Goal: Task Accomplishment & Management: Complete application form

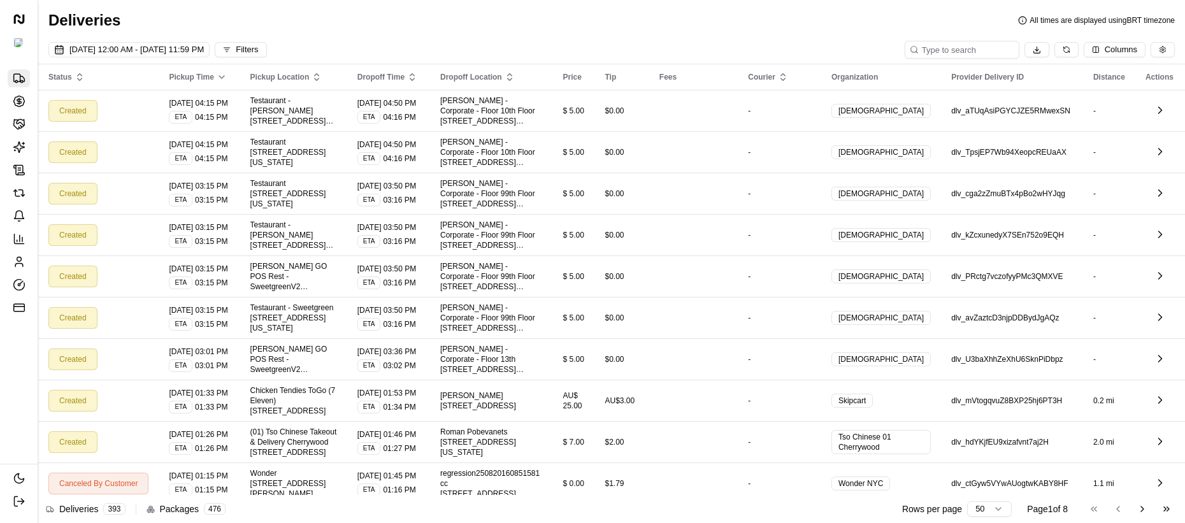
click at [29, 162] on div "Deliveries Opportunities Merchants AI Agents Contracts Refunds Notifications An…" at bounding box center [19, 192] width 22 height 247
click at [0, 0] on span "Contracts" at bounding box center [0, 0] width 0 height 0
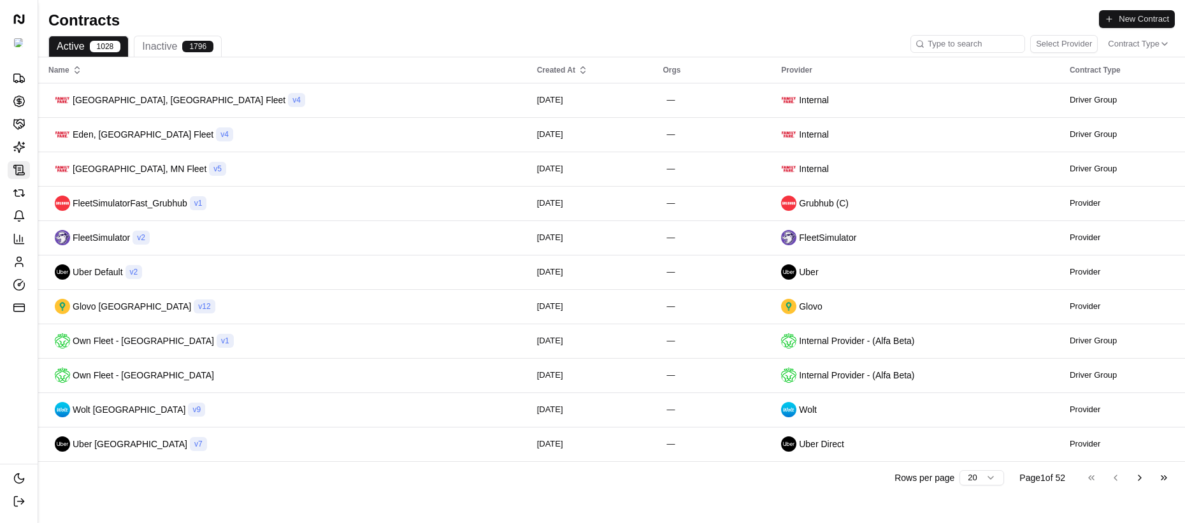
click at [1120, 24] on button "New Contract" at bounding box center [1137, 19] width 76 height 18
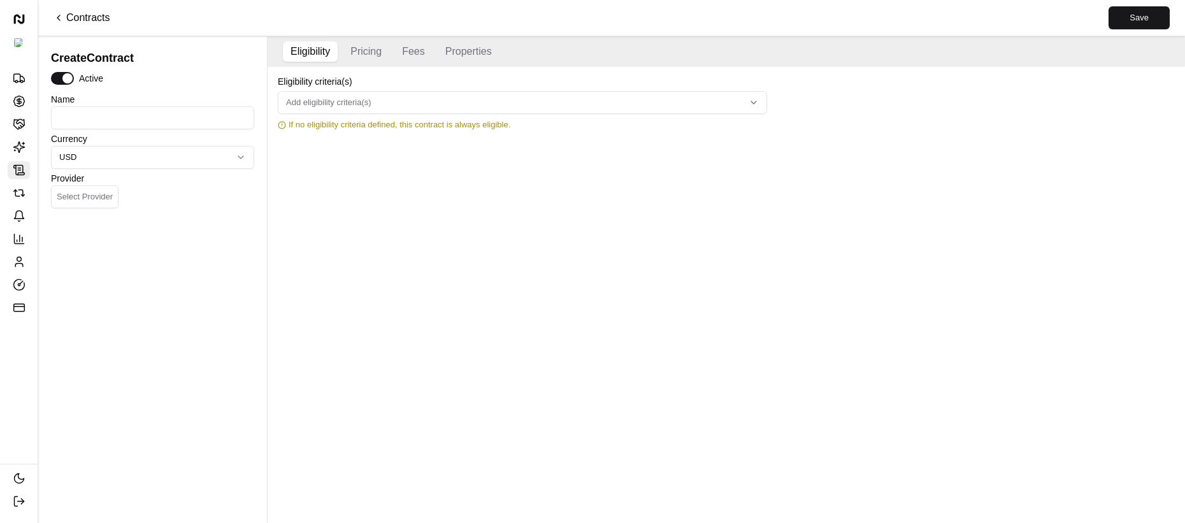
click at [350, 103] on span "Add eligibility criteria(s)" at bounding box center [328, 102] width 85 height 11
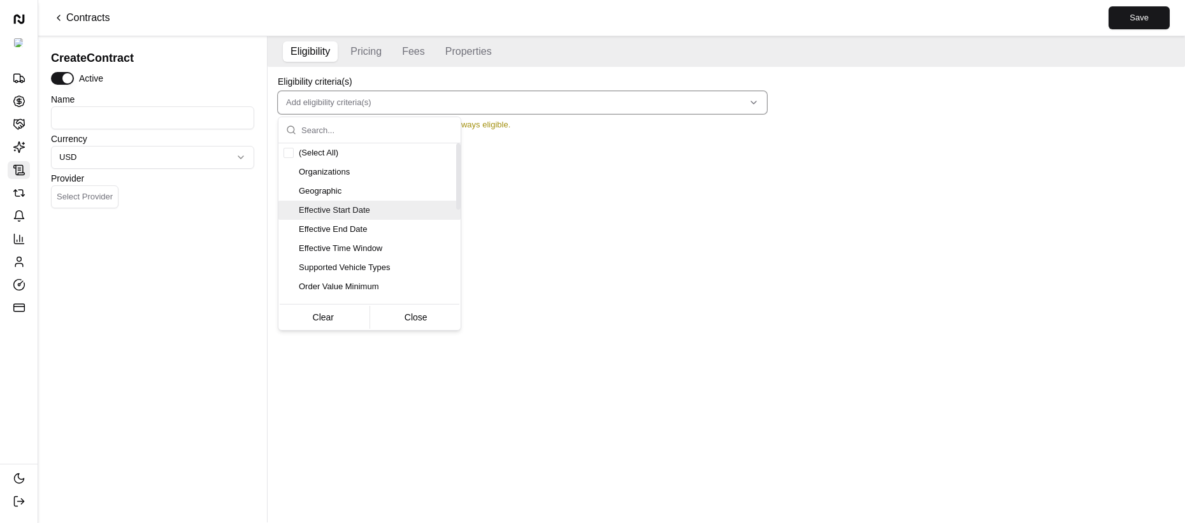
click at [320, 197] on div "Geographic" at bounding box center [369, 191] width 182 height 19
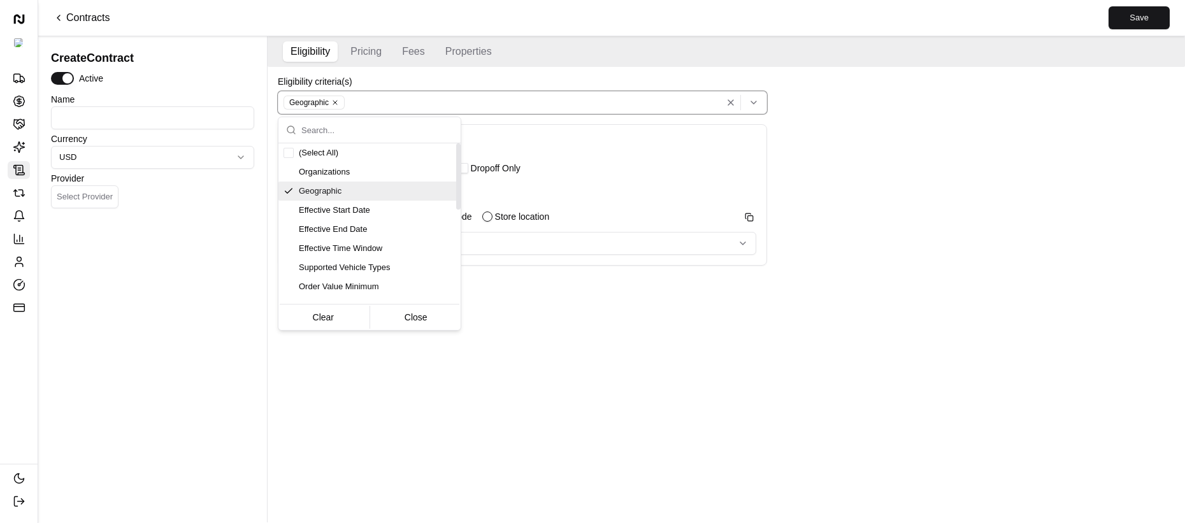
click at [644, 250] on html "Nash Org Deliveries Opportunities Merchants AI Agents Contracts Refunds Notific…" at bounding box center [592, 261] width 1185 height 523
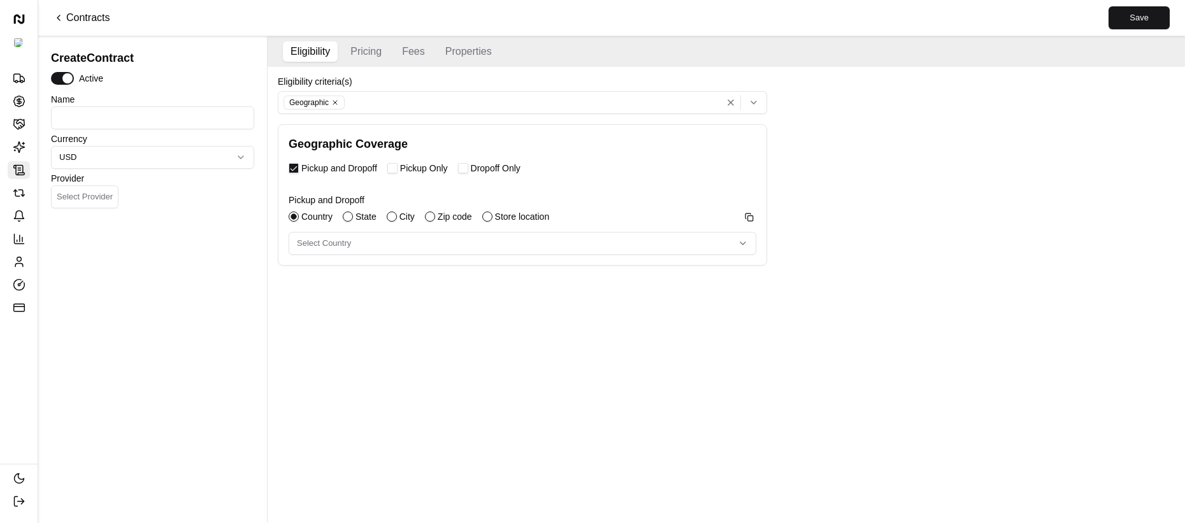
click at [363, 219] on label "State" at bounding box center [365, 216] width 21 height 9
click at [353, 219] on button "State" at bounding box center [348, 216] width 10 height 10
click at [350, 240] on input "text" at bounding box center [522, 239] width 467 height 15
click at [397, 217] on button "City" at bounding box center [392, 216] width 10 height 10
click at [353, 218] on button "State" at bounding box center [348, 216] width 10 height 10
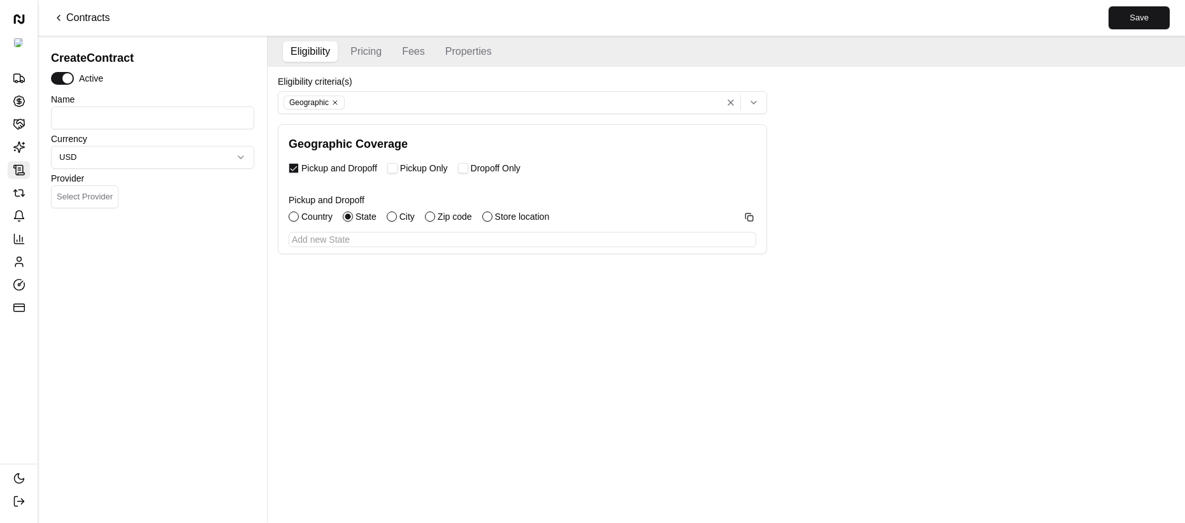
type button "state"
click at [927, 287] on div "Eligibility Pricing Fees Properties Eligibility criteria(s) Geographic Geograph…" at bounding box center [725, 279] width 917 height 486
click at [383, 217] on div "Country State City Zip code Store location" at bounding box center [515, 216] width 453 height 13
click at [366, 244] on div "Select state" at bounding box center [522, 243] width 461 height 11
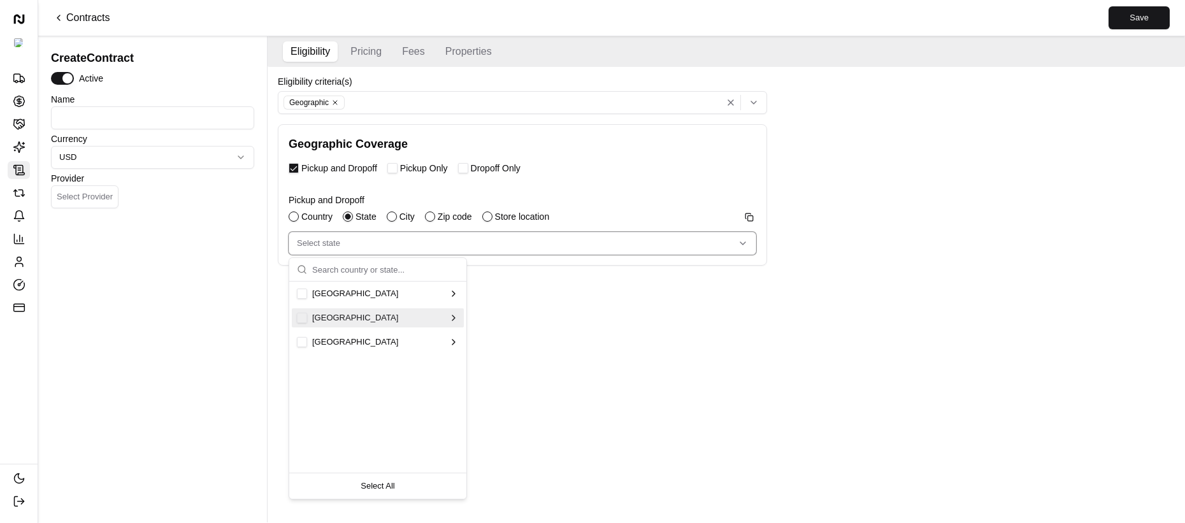
click at [300, 318] on button "Suggestions" at bounding box center [302, 318] width 10 height 10
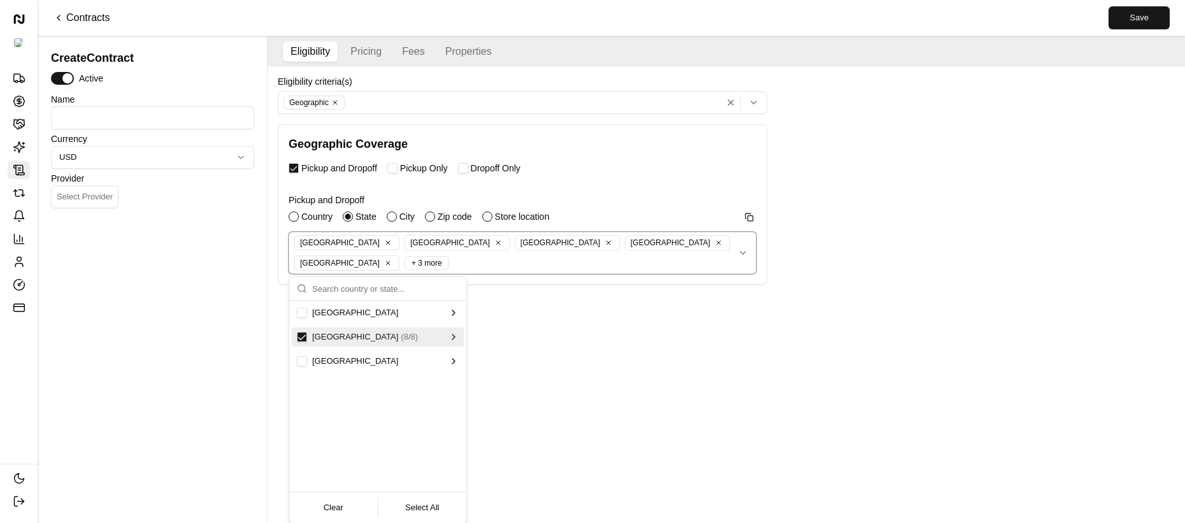
click at [303, 332] on button "Suggestions" at bounding box center [302, 337] width 10 height 10
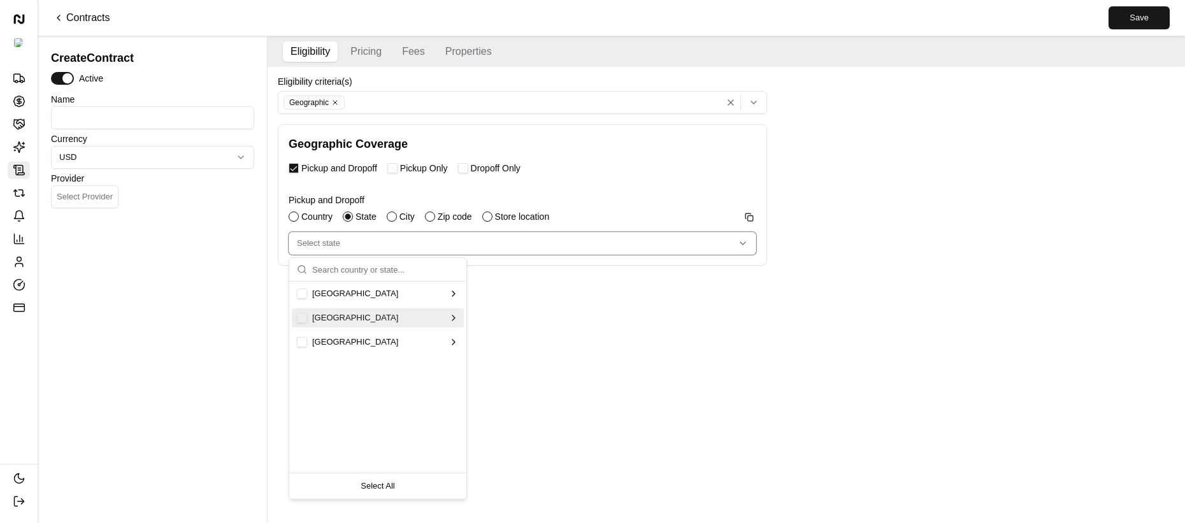
click at [321, 300] on div "United States" at bounding box center [378, 293] width 172 height 19
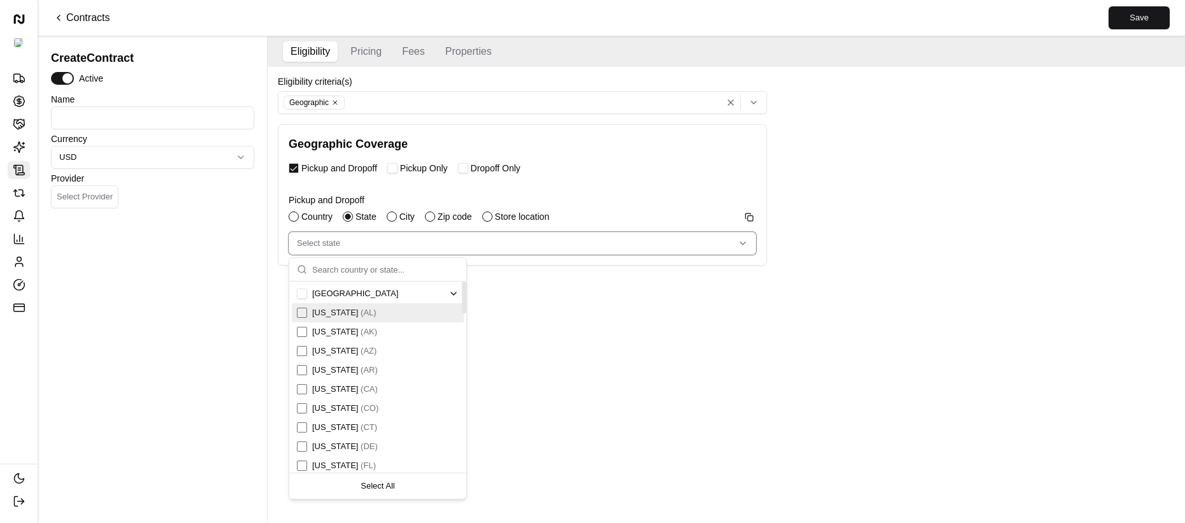
click at [307, 317] on div "Alabama ( AL )" at bounding box center [337, 312] width 80 height 11
click at [304, 329] on div "Suggestions" at bounding box center [302, 332] width 10 height 10
click at [304, 338] on div "Alaska ( AK )" at bounding box center [378, 331] width 172 height 19
click at [299, 314] on div "Suggestions" at bounding box center [302, 313] width 10 height 10
click at [302, 289] on button "Suggestions" at bounding box center [302, 294] width 10 height 10
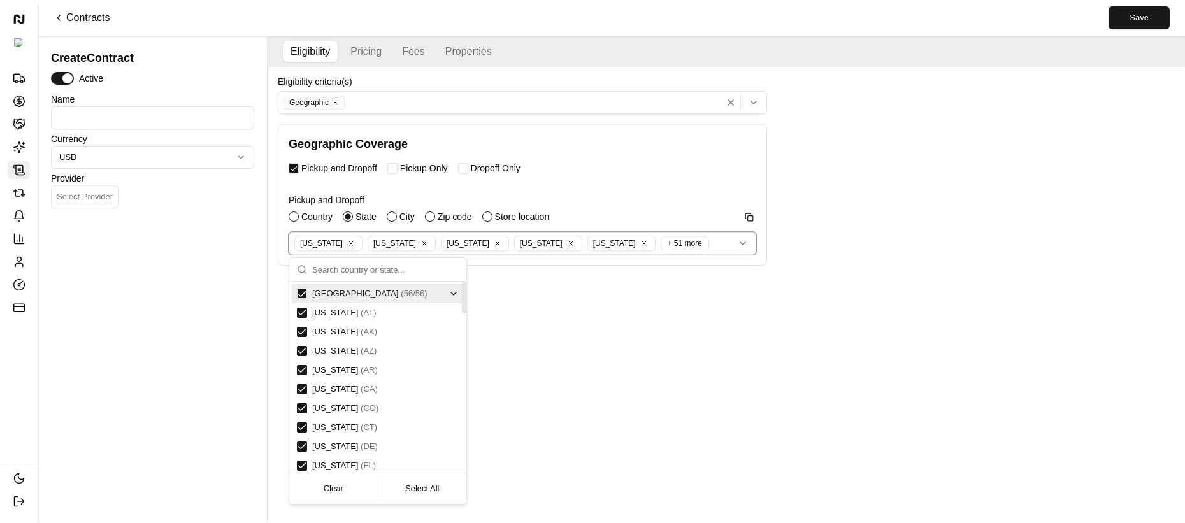
click at [303, 294] on button "Suggestions" at bounding box center [302, 294] width 10 height 10
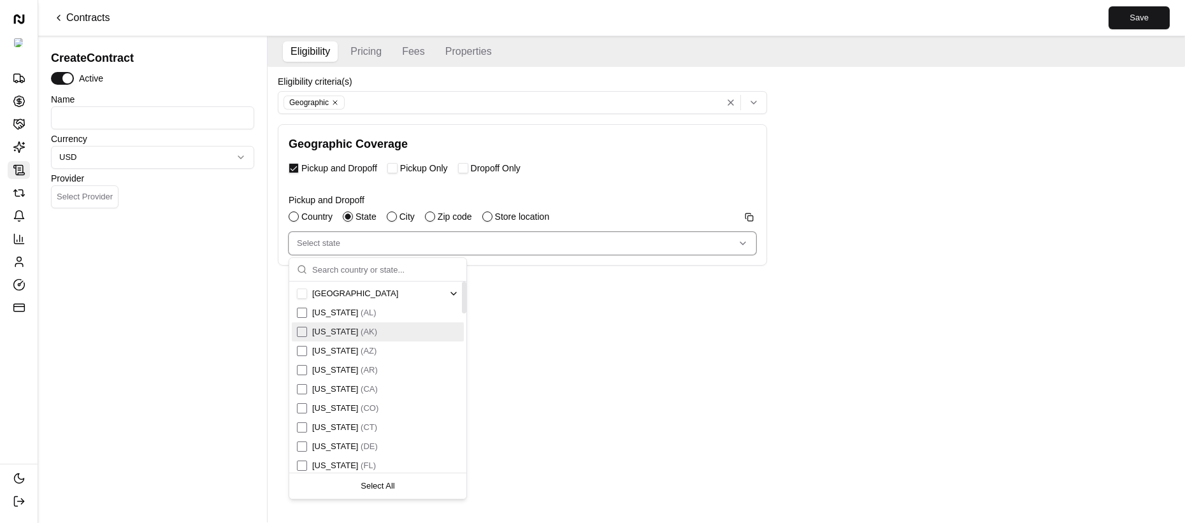
click at [377, 298] on div "United States" at bounding box center [370, 293] width 146 height 11
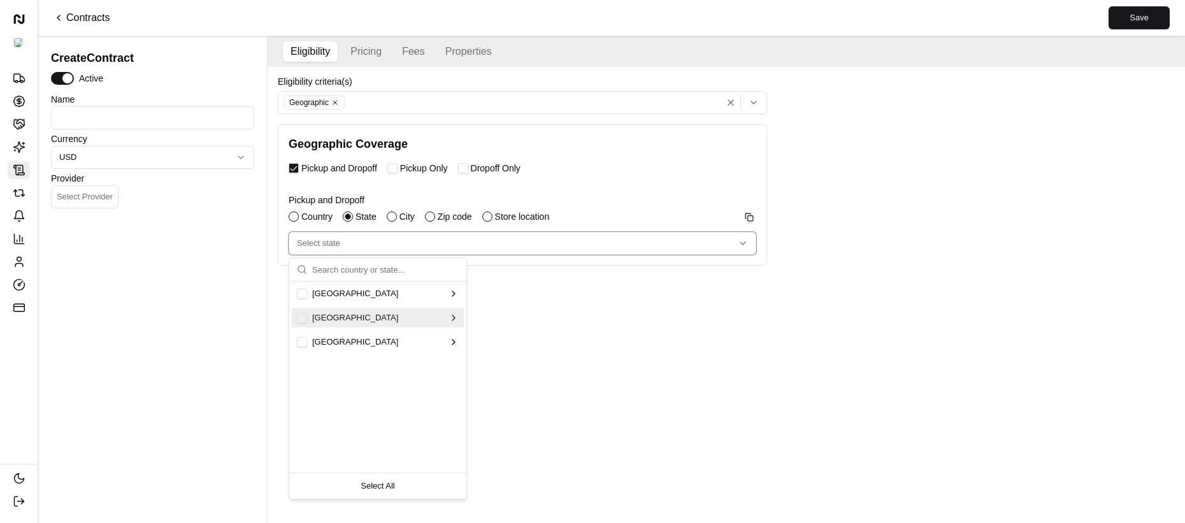
click at [358, 329] on div "Australia" at bounding box center [377, 318] width 177 height 24
click at [356, 340] on span "New Zealand" at bounding box center [355, 341] width 86 height 11
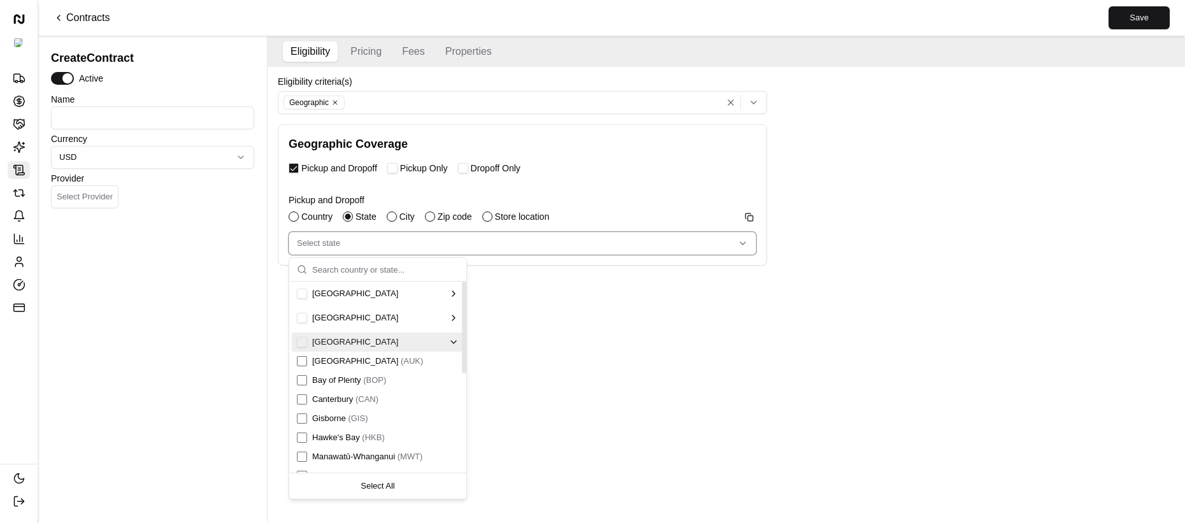
click at [350, 340] on span "New Zealand" at bounding box center [355, 341] width 86 height 11
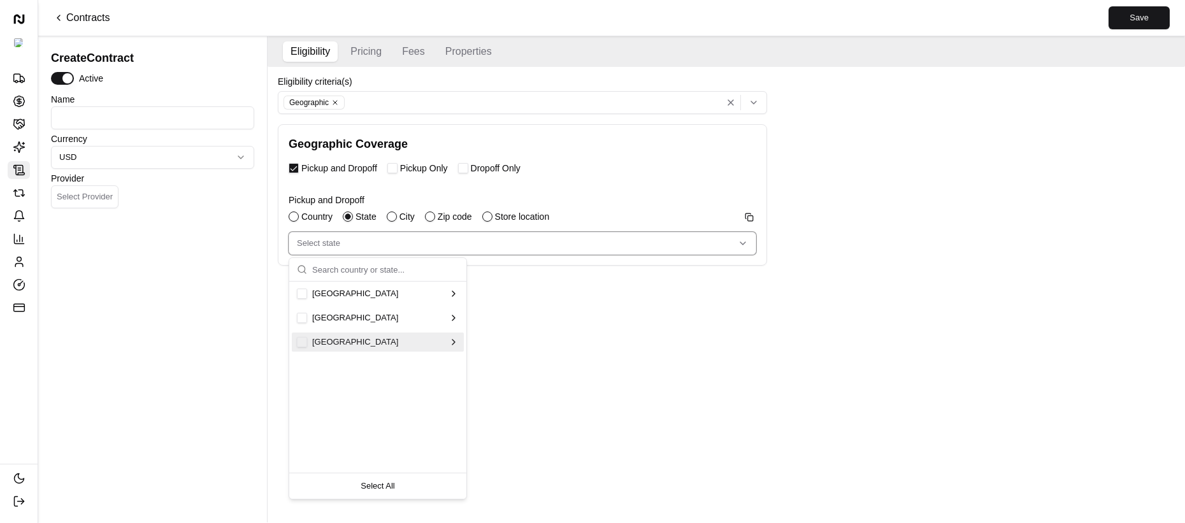
click at [645, 375] on div "Eligibility Pricing Fees Properties Eligibility criteria(s) Geographic Geograph…" at bounding box center [725, 279] width 917 height 486
click at [495, 351] on div "Eligibility Pricing Fees Properties Eligibility criteria(s) Geographic Geograph…" at bounding box center [725, 279] width 917 height 486
click at [520, 315] on div "Eligibility Pricing Fees Properties Eligibility criteria(s) Geographic Geograph…" at bounding box center [725, 279] width 917 height 486
click at [739, 290] on div "Eligibility Pricing Fees Properties Eligibility criteria(s) Geographic Geograph…" at bounding box center [725, 279] width 917 height 486
click at [604, 302] on div "Eligibility Pricing Fees Properties Eligibility criteria(s) Geographic Geograph…" at bounding box center [725, 279] width 917 height 486
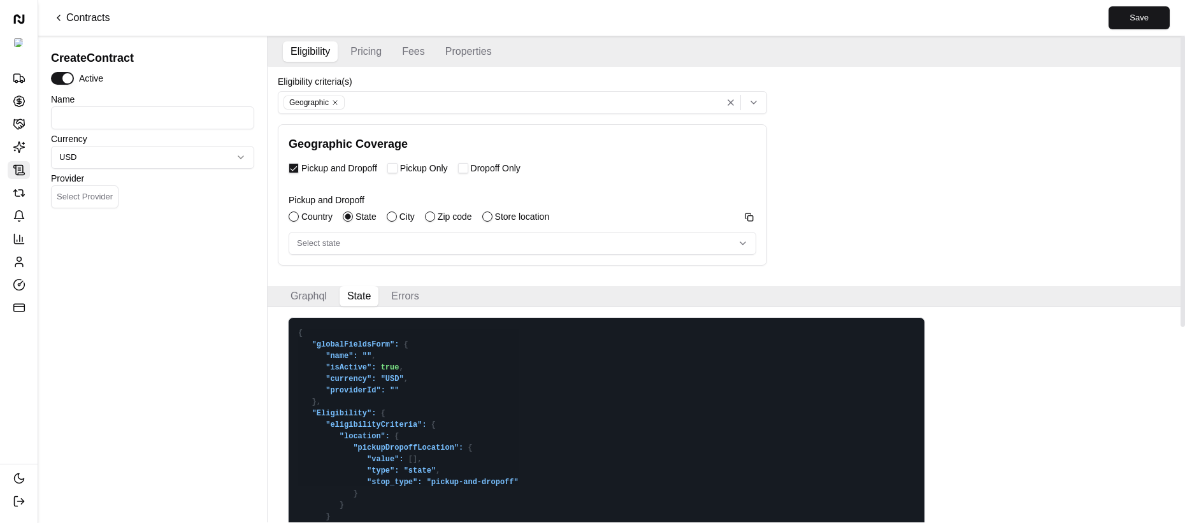
click at [343, 248] on div "Select state" at bounding box center [522, 243] width 461 height 11
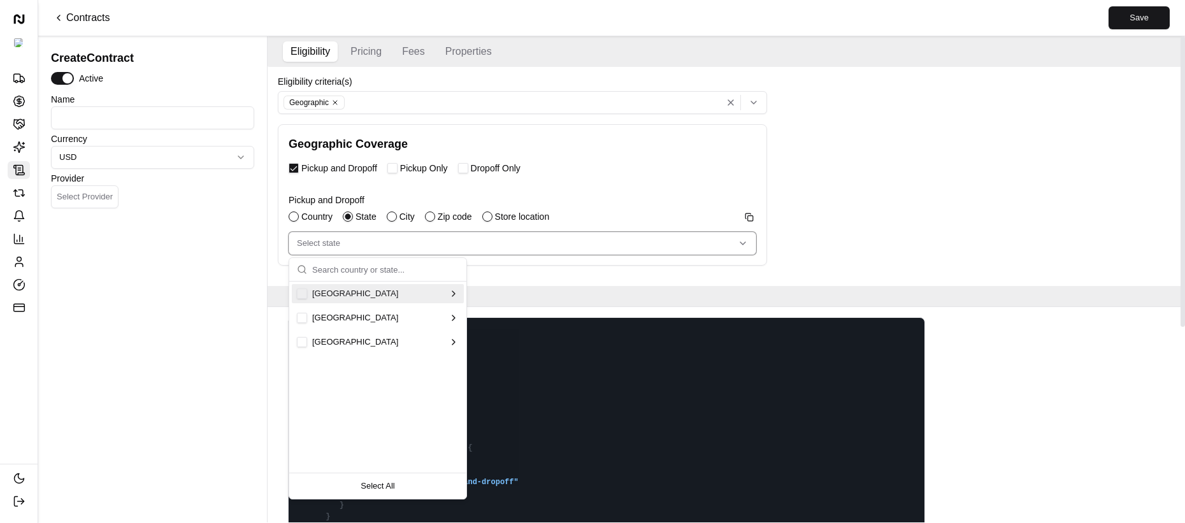
click at [341, 290] on span "United States" at bounding box center [355, 293] width 86 height 11
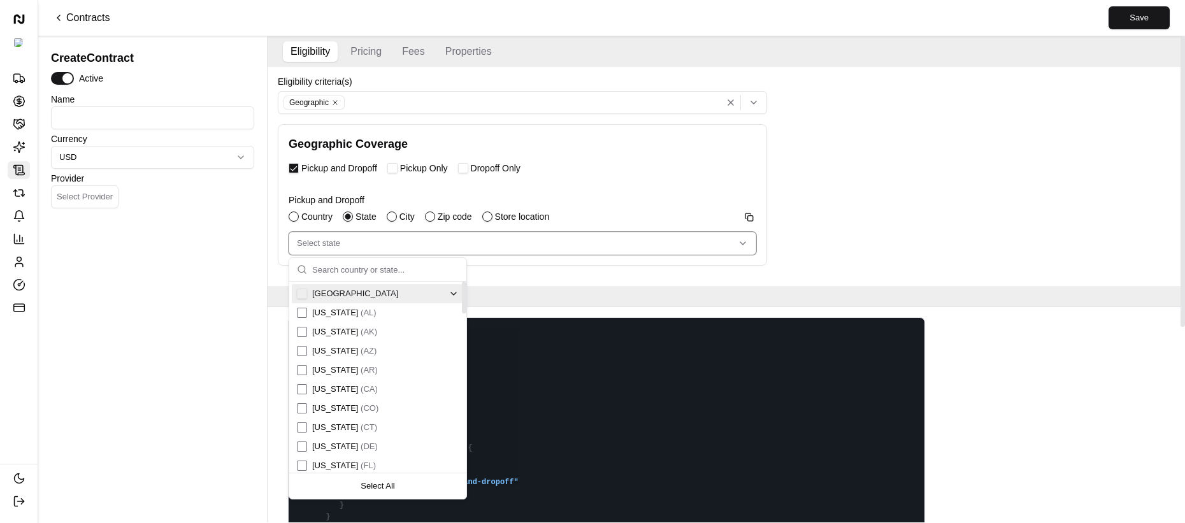
click at [303, 294] on button "Suggestions" at bounding box center [302, 294] width 10 height 10
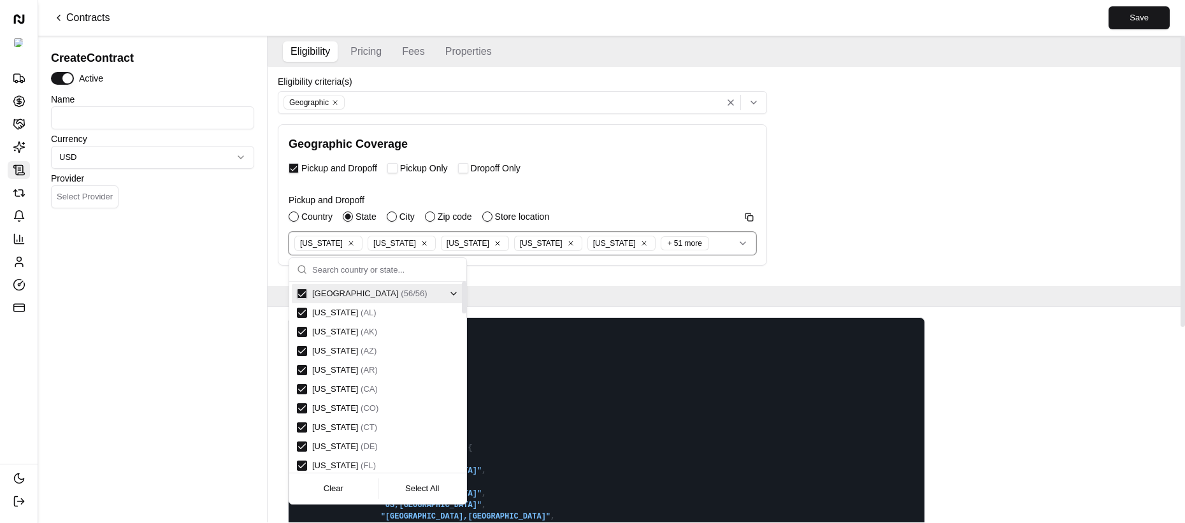
drag, startPoint x: 233, startPoint y: 278, endPoint x: 245, endPoint y: 293, distance: 19.1
click at [234, 278] on div "Create Contract Active Name Currency USD Provider Select Provider" at bounding box center [152, 283] width 213 height 478
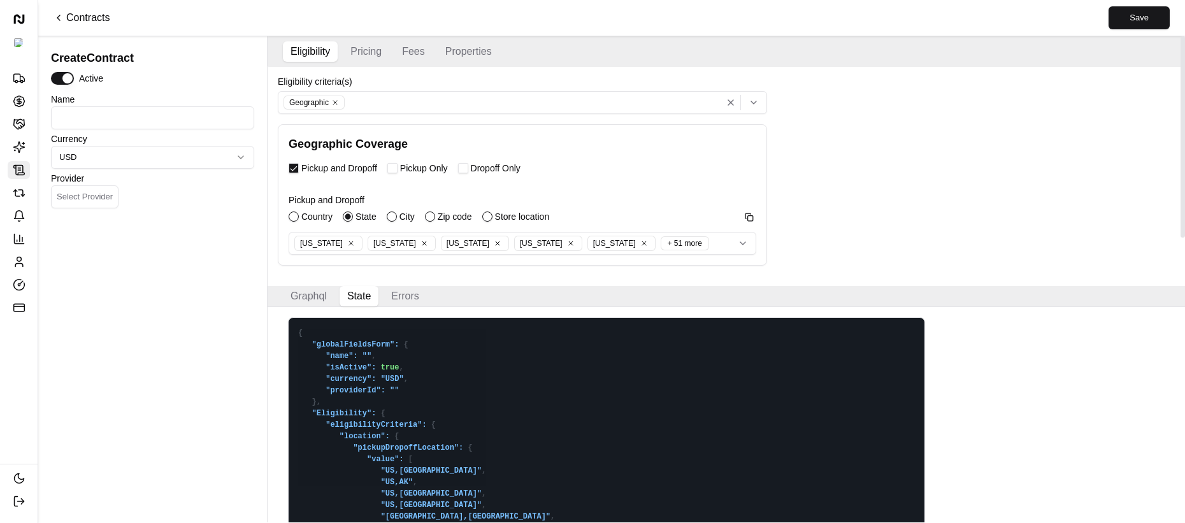
click at [389, 212] on div "City" at bounding box center [401, 216] width 28 height 13
click at [391, 213] on button "City" at bounding box center [392, 216] width 10 height 10
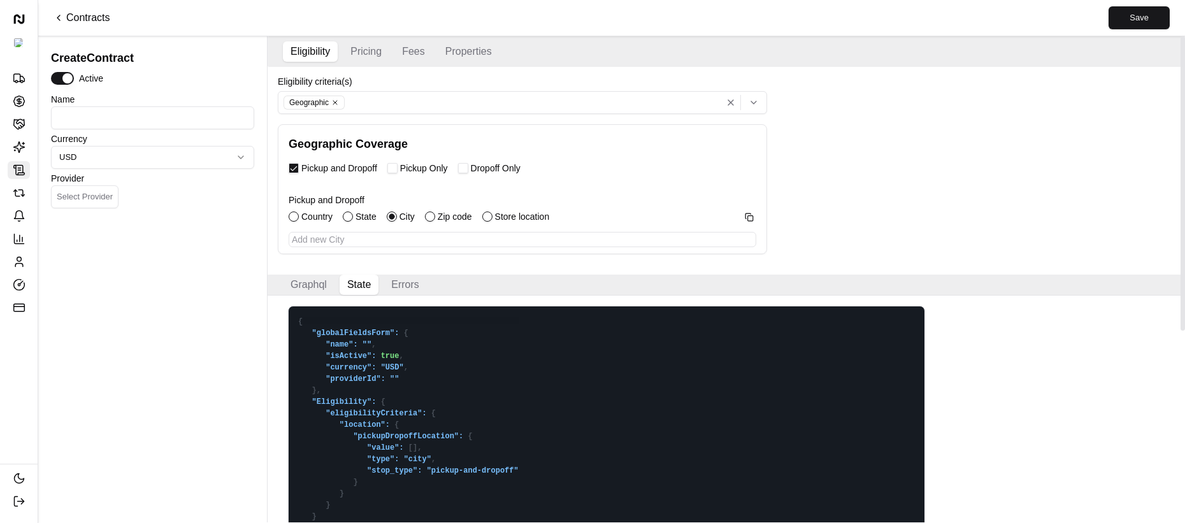
click at [348, 218] on button "state" at bounding box center [348, 216] width 10 height 10
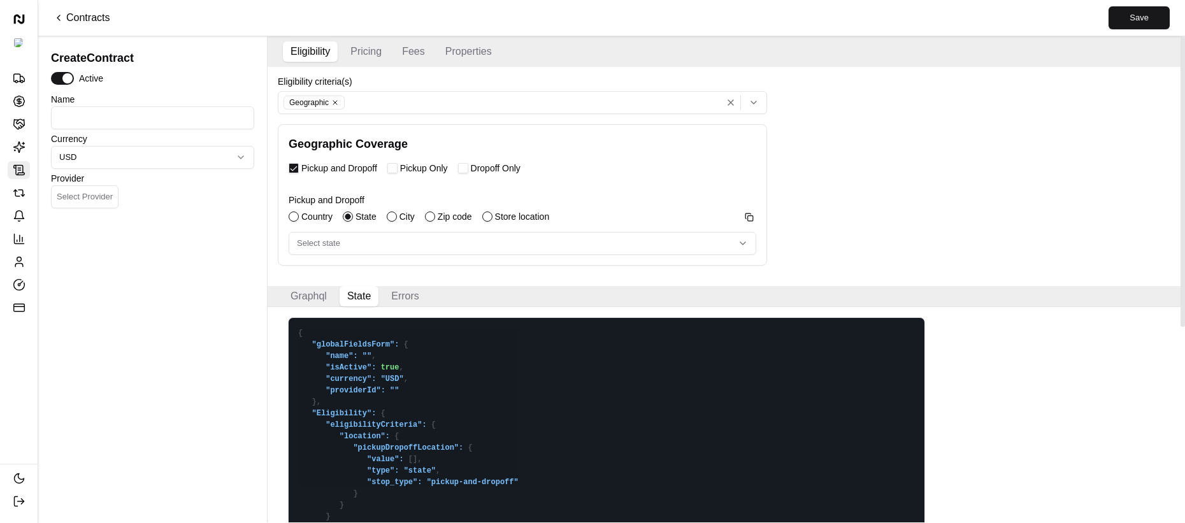
click at [396, 166] on button "Pickup Only" at bounding box center [392, 168] width 10 height 10
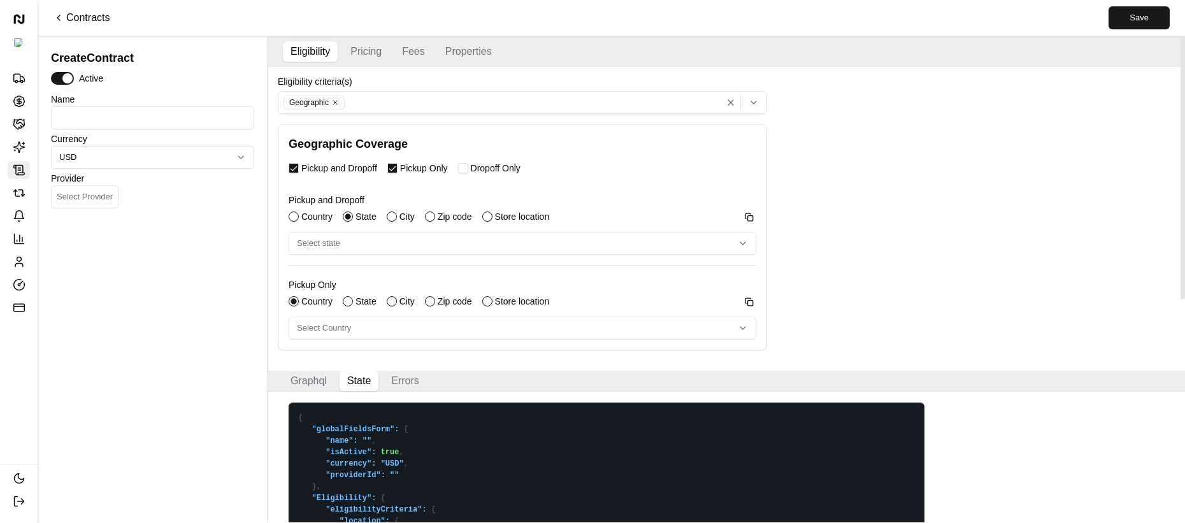
click at [329, 171] on label "Pickup and Dropoff" at bounding box center [339, 168] width 76 height 9
click at [299, 171] on button "Pickup and Dropoff" at bounding box center [294, 168] width 10 height 10
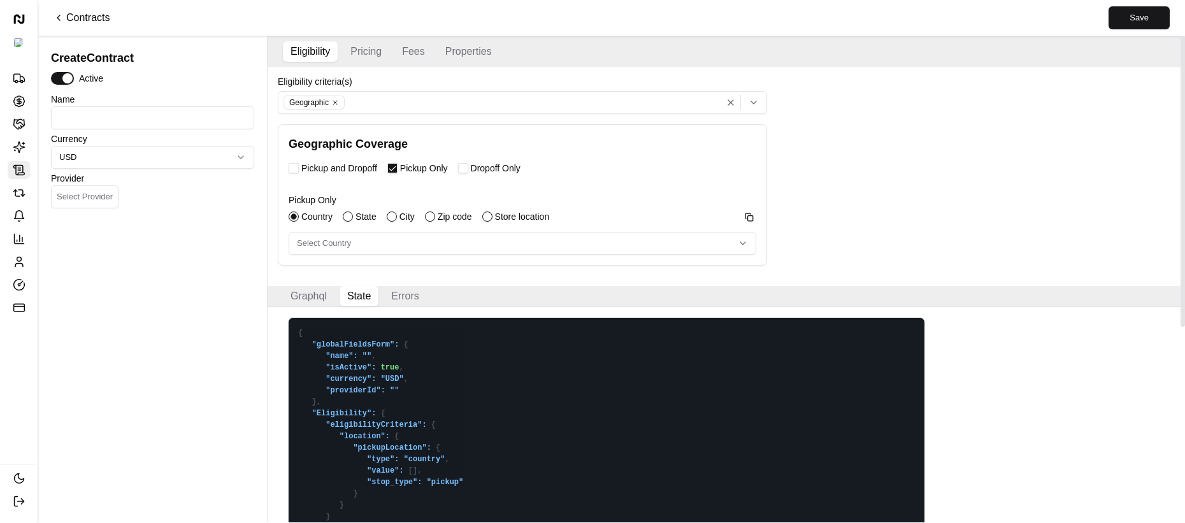
click at [301, 166] on div "Pickup and Dropoff" at bounding box center [333, 168] width 89 height 10
click at [484, 169] on label "Dropoff Only" at bounding box center [496, 168] width 50 height 9
click at [468, 169] on button "Dropoff Only" at bounding box center [463, 168] width 10 height 10
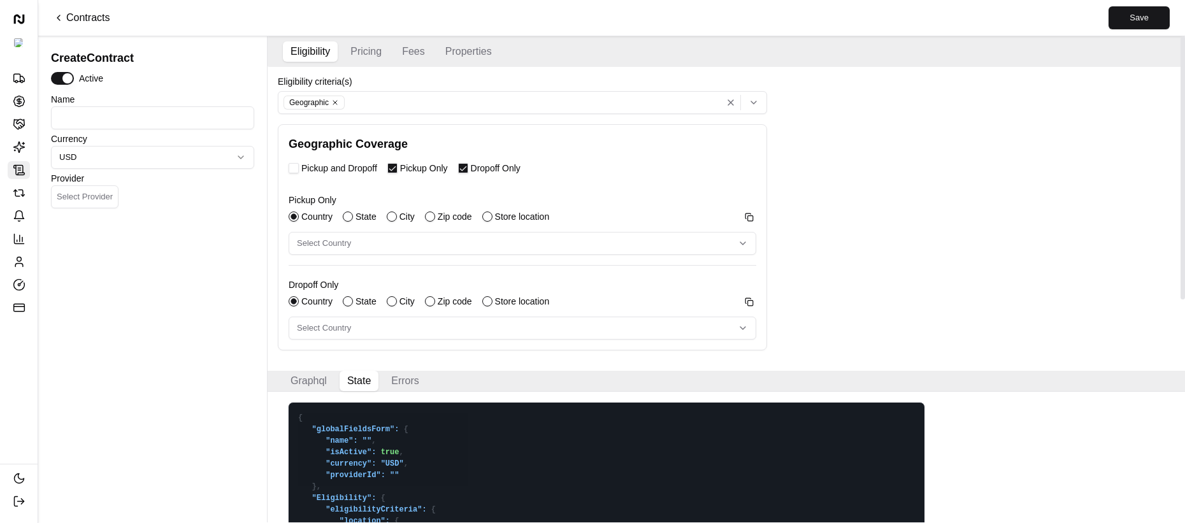
click at [397, 167] on button "Pickup Only" at bounding box center [392, 168] width 10 height 10
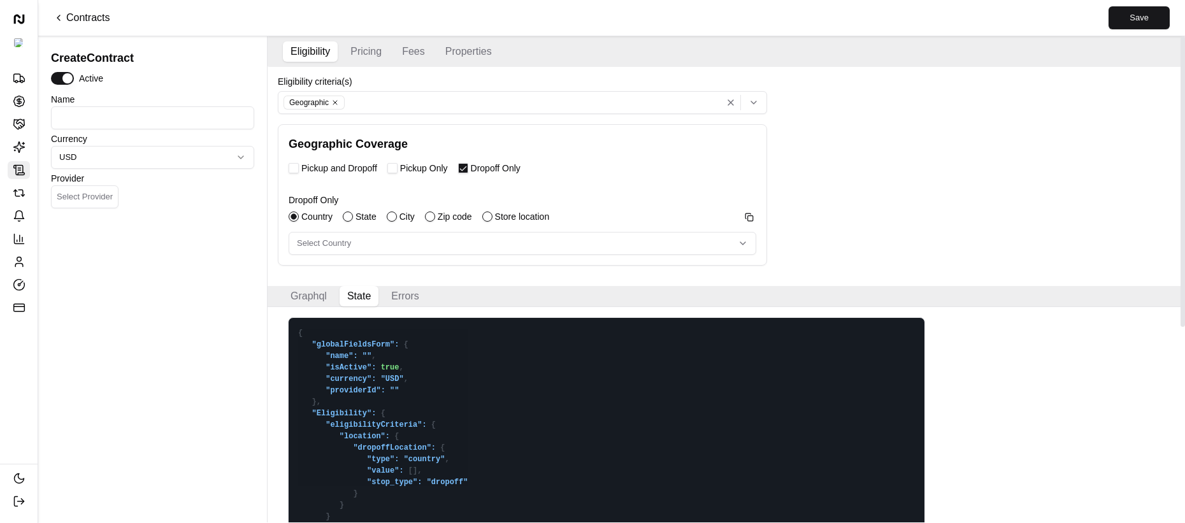
click at [350, 212] on button "State" at bounding box center [348, 216] width 10 height 10
click at [353, 253] on button "Select state" at bounding box center [522, 243] width 467 height 23
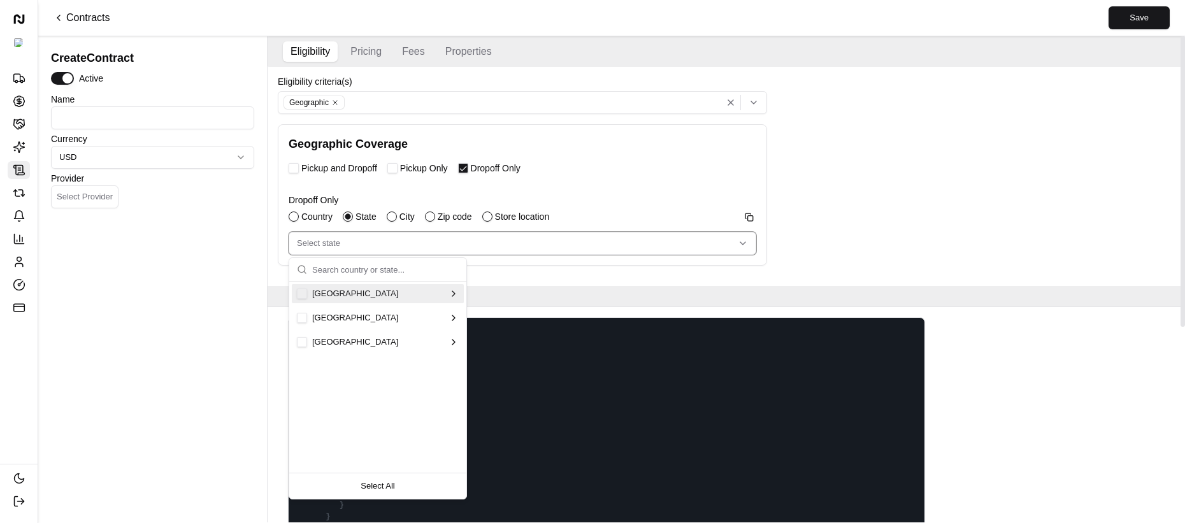
click at [298, 296] on button "Suggestions" at bounding box center [302, 294] width 10 height 10
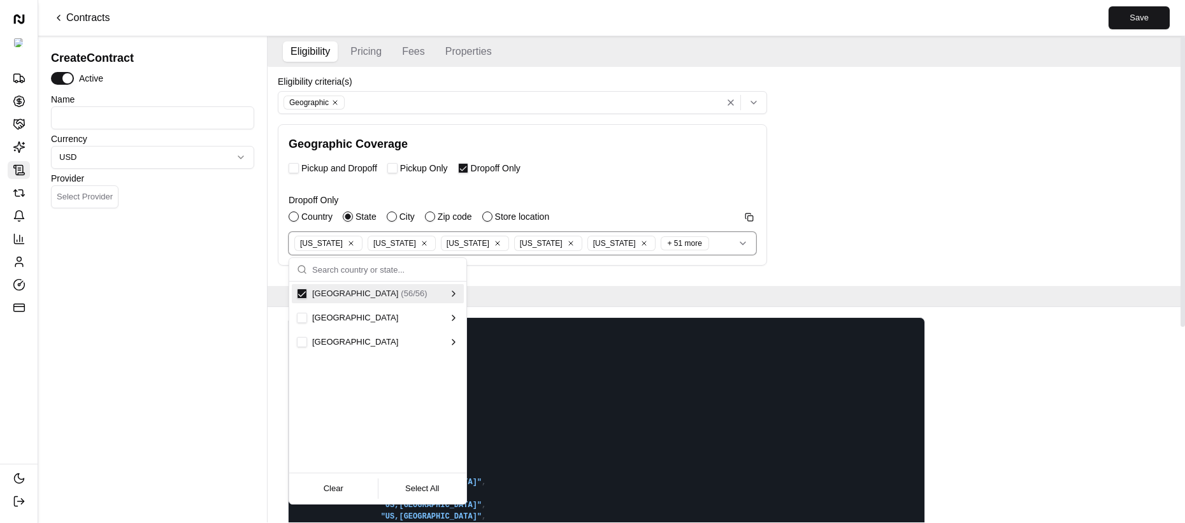
click at [259, 291] on div "Create Contract Active Name Currency USD Provider Select Provider" at bounding box center [152, 283] width 213 height 478
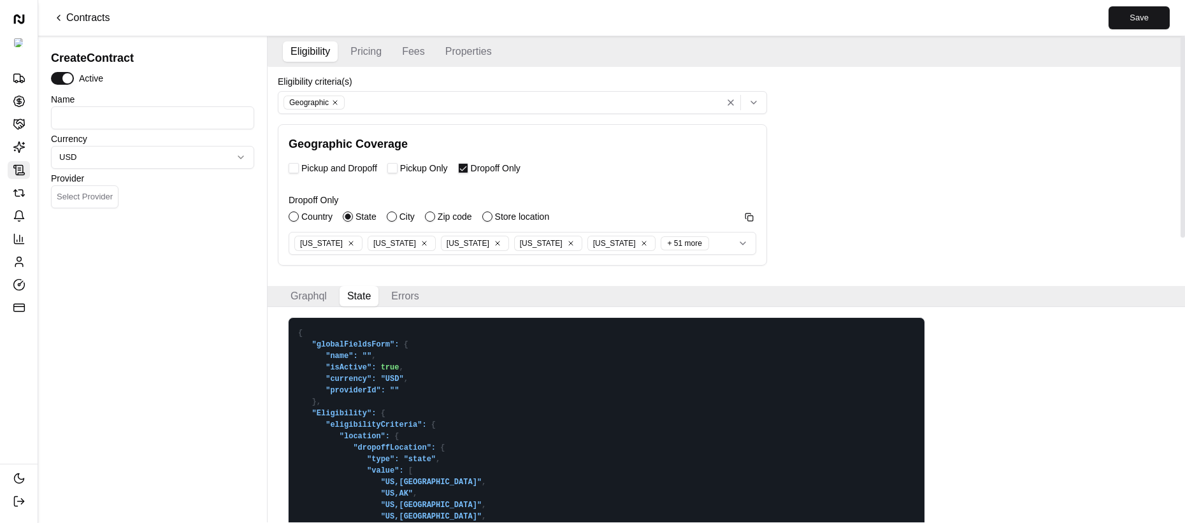
drag, startPoint x: 243, startPoint y: 360, endPoint x: 228, endPoint y: 347, distance: 20.3
click at [244, 360] on div "Create Contract Active Name Currency USD Provider Select Provider" at bounding box center [152, 283] width 213 height 478
click at [702, 254] on button "Alabama Alaska Arizona Arkansas California + 51 more" at bounding box center [522, 243] width 467 height 23
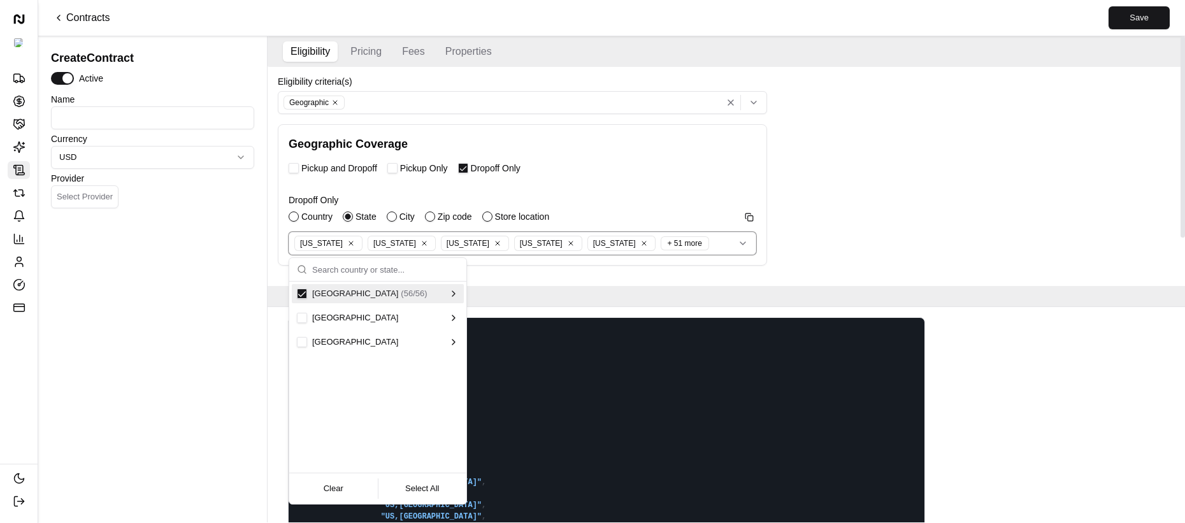
click at [346, 292] on span "United States" at bounding box center [355, 293] width 86 height 11
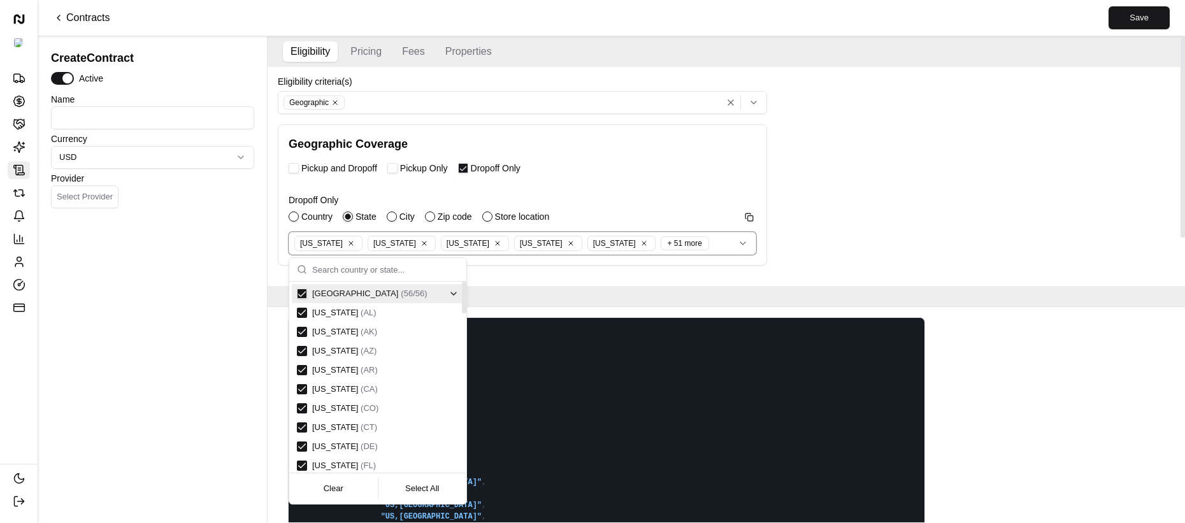
click at [422, 295] on div "United States ( 56 / 56 )" at bounding box center [370, 293] width 146 height 11
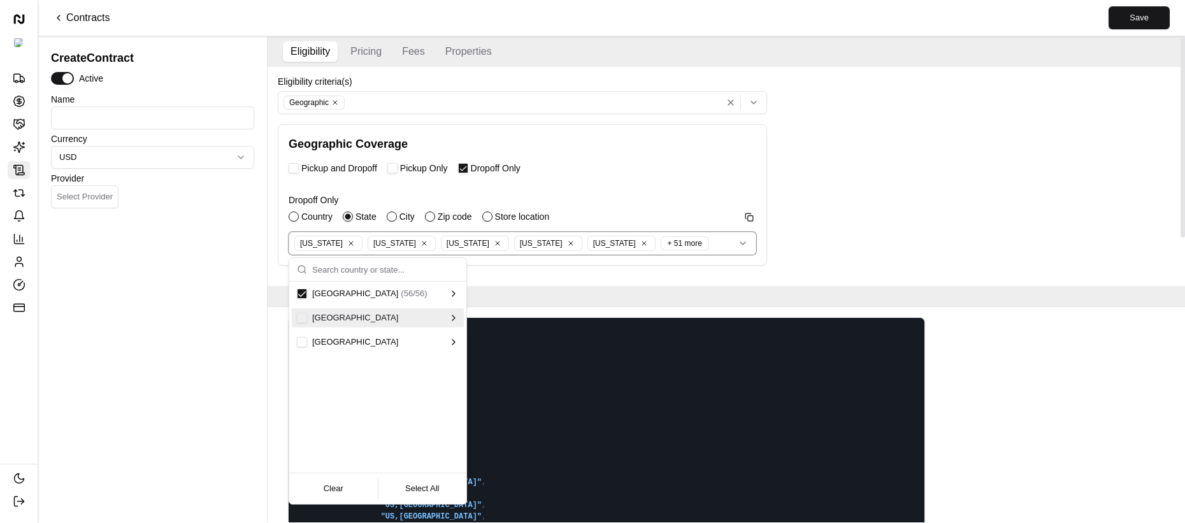
click at [401, 322] on div "Australia" at bounding box center [370, 317] width 146 height 11
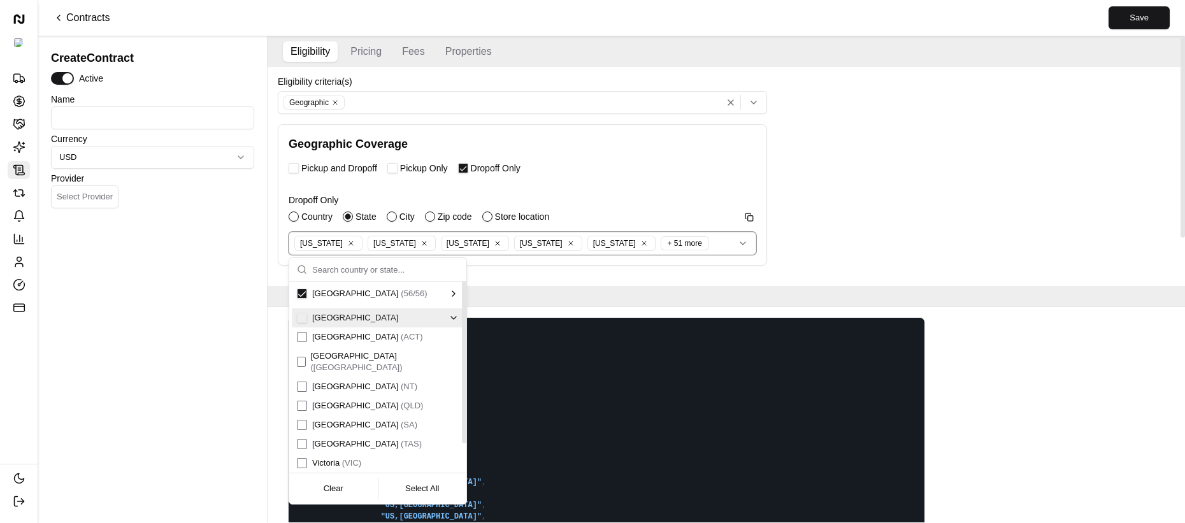
click at [397, 325] on div "Australia" at bounding box center [378, 317] width 172 height 19
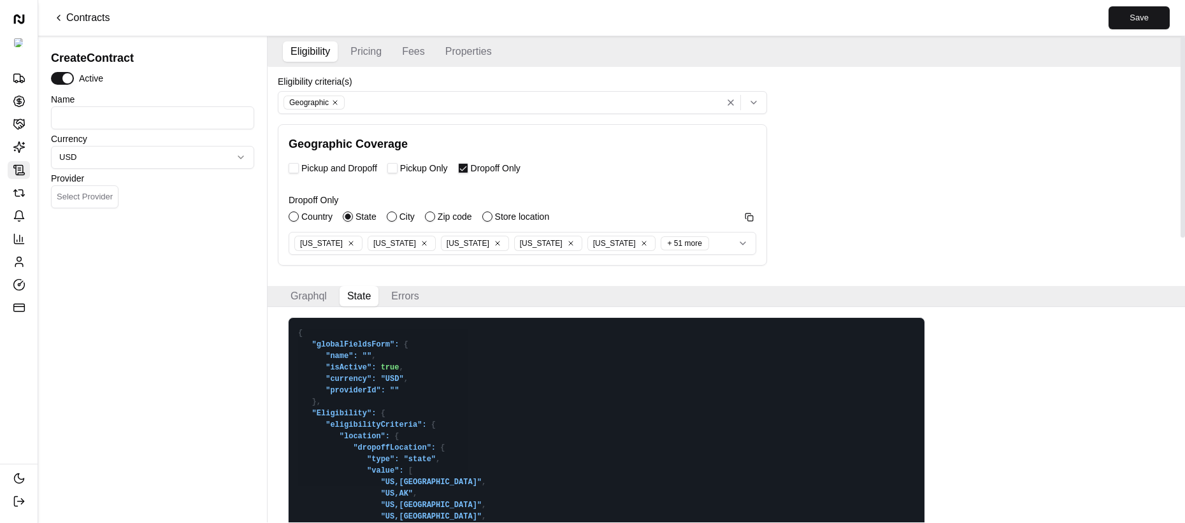
click at [665, 238] on div "Alabama Alaska Arizona Arkansas California + 51 more" at bounding box center [522, 243] width 461 height 20
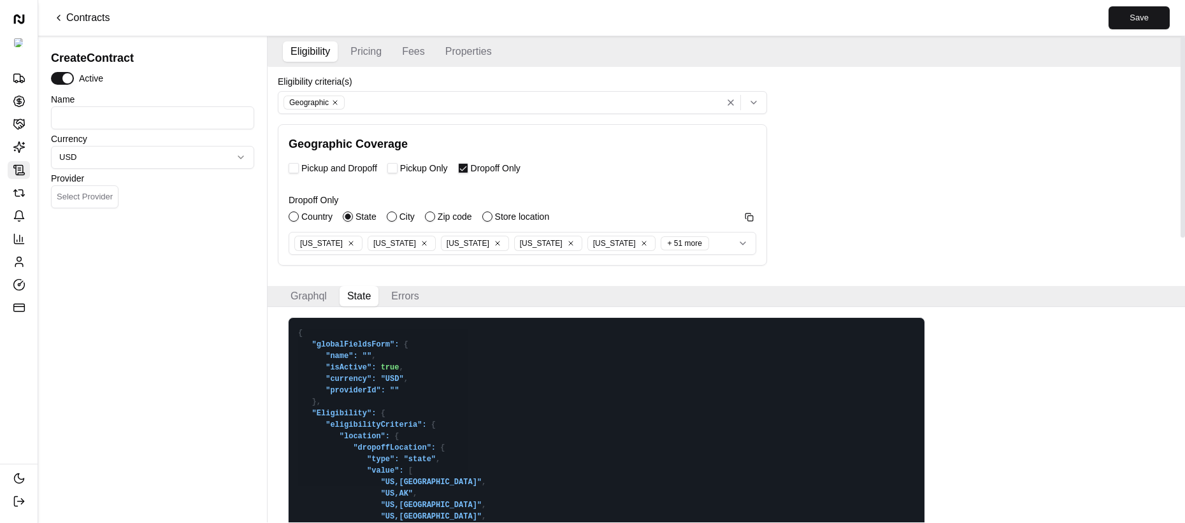
click at [514, 249] on div "Arkansas" at bounding box center [548, 243] width 68 height 15
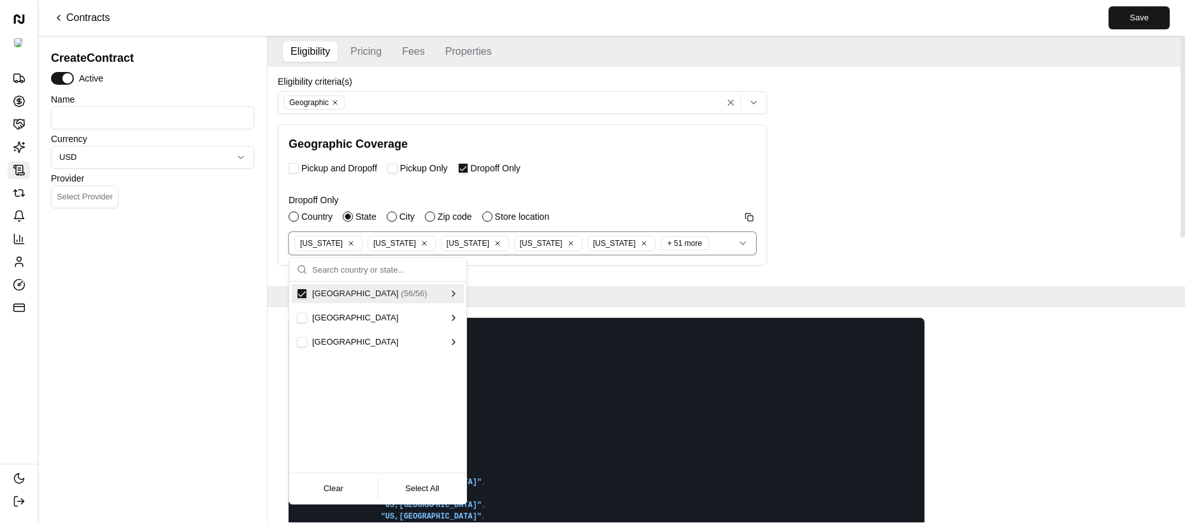
click at [311, 294] on div "United States ( 56 / 56 )" at bounding box center [370, 293] width 146 height 11
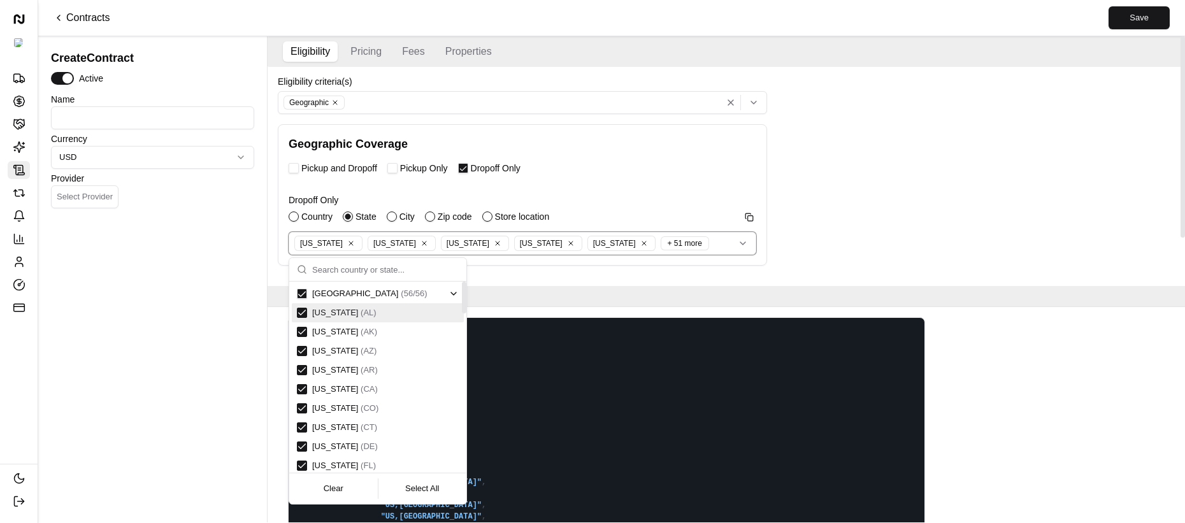
click at [299, 299] on div "United States ( 56 / 56 )" at bounding box center [378, 293] width 172 height 19
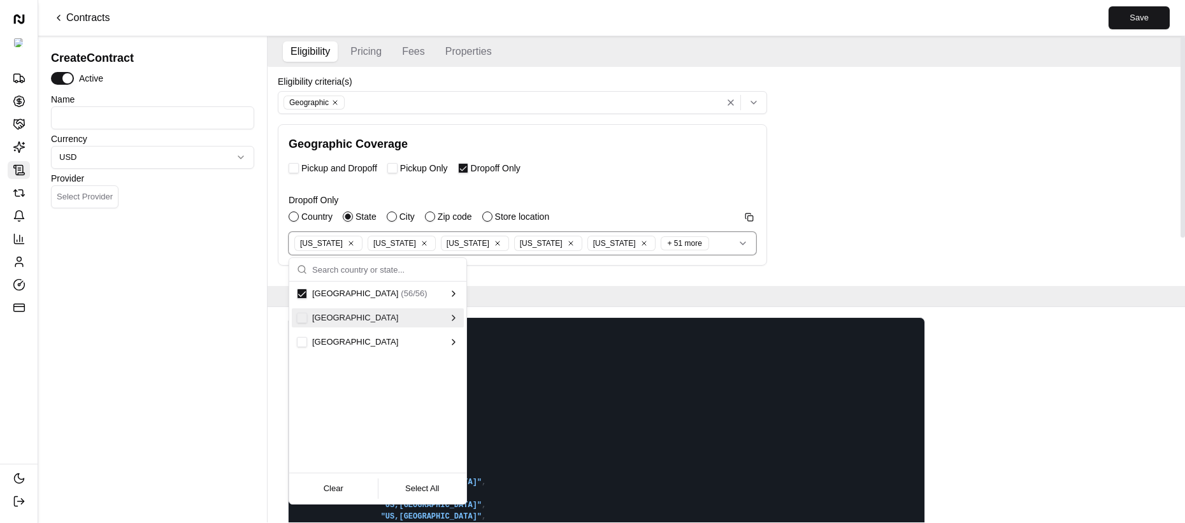
click at [301, 291] on button "Suggestions" at bounding box center [302, 294] width 10 height 10
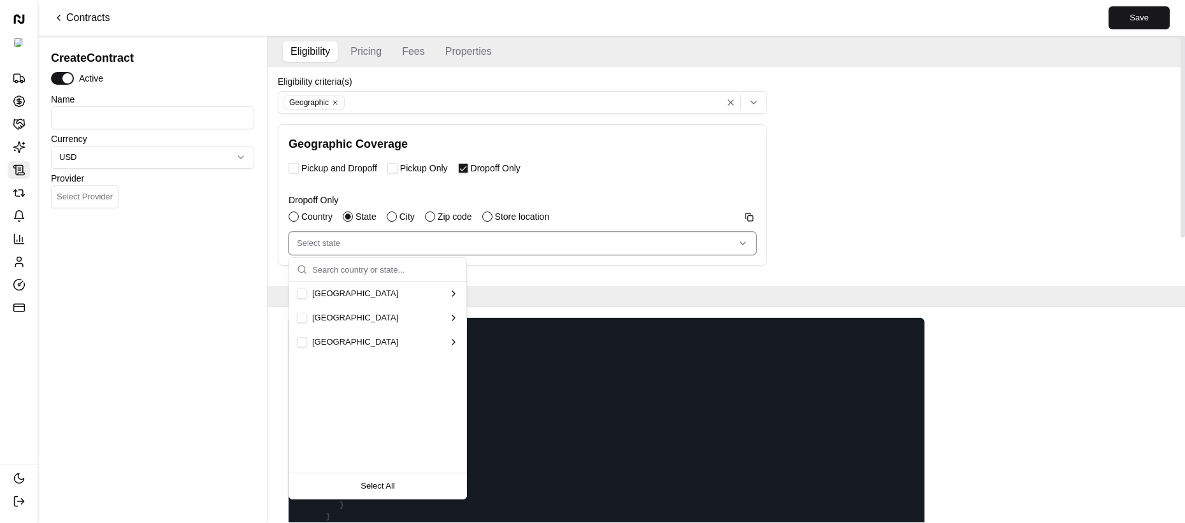
click at [304, 311] on div "Australia" at bounding box center [378, 317] width 172 height 19
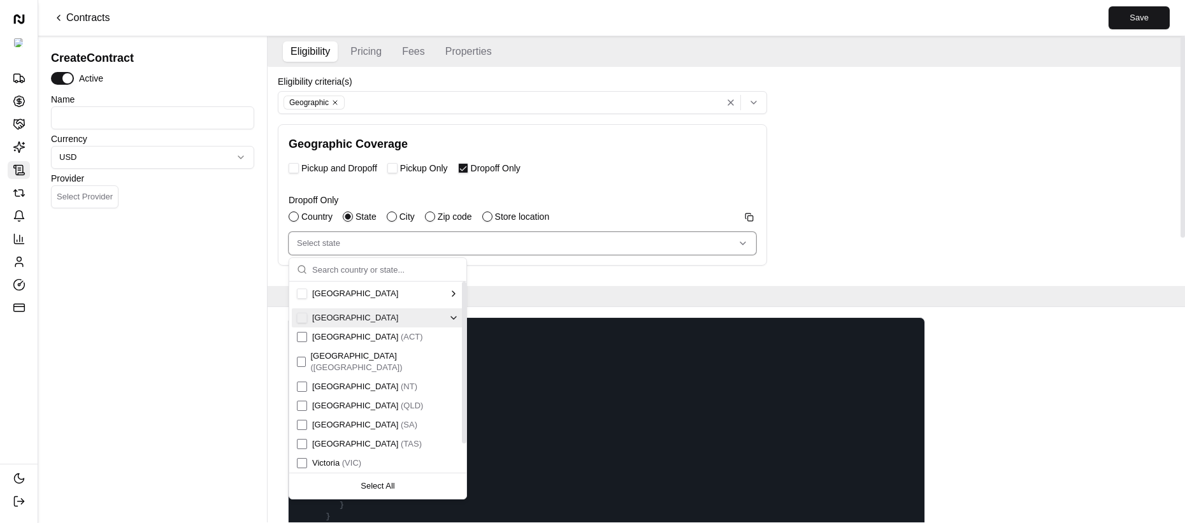
click at [304, 320] on button "Suggestions" at bounding box center [302, 318] width 10 height 10
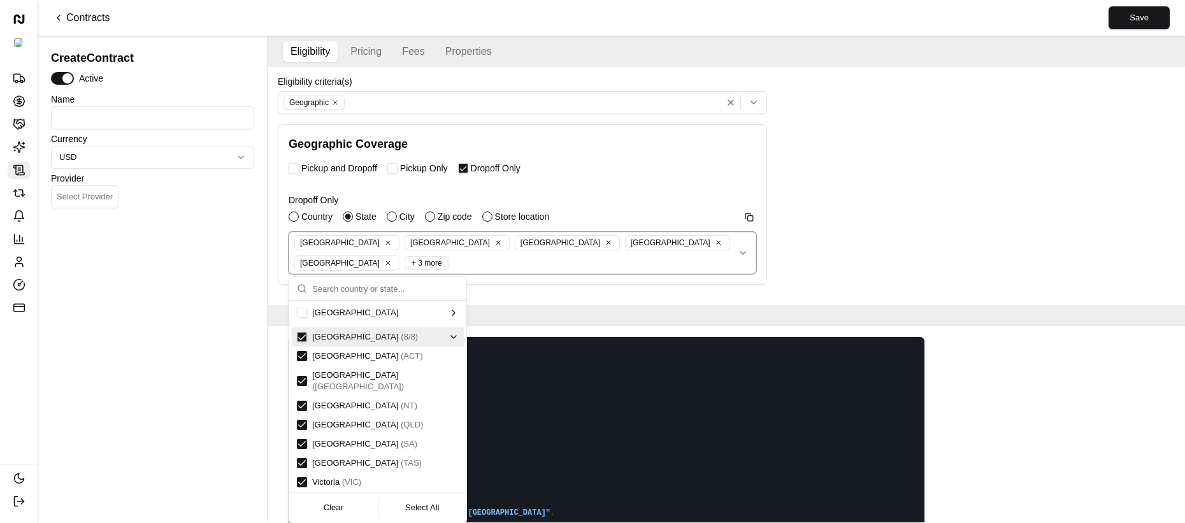
click at [241, 322] on div "Create Contract Active Name Currency USD Provider Select Provider" at bounding box center [152, 283] width 213 height 478
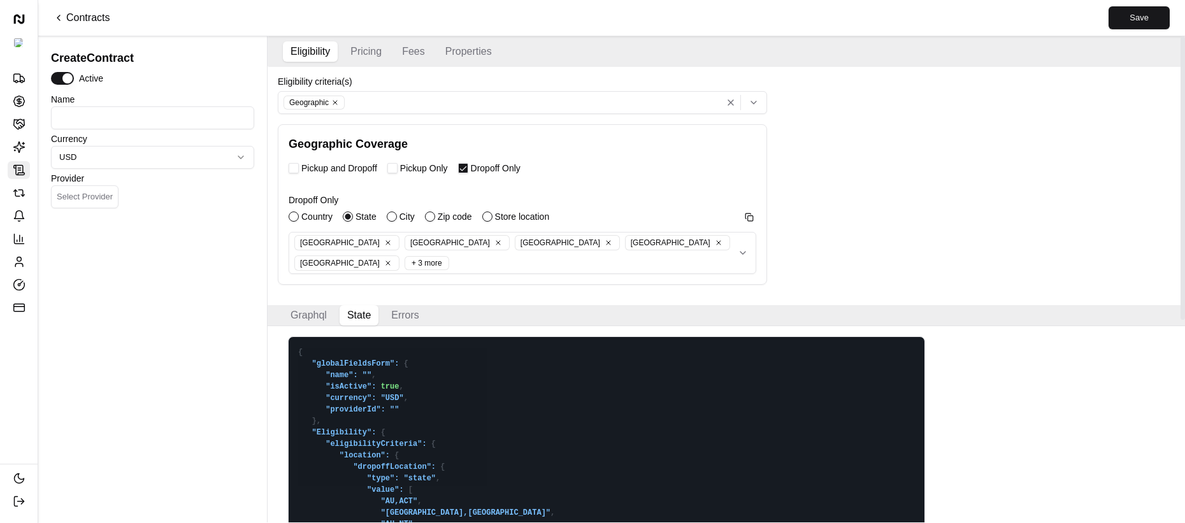
click at [434, 257] on div "Australian Capital Territory New South Wales Northern Territory Queensland Sout…" at bounding box center [512, 252] width 441 height 41
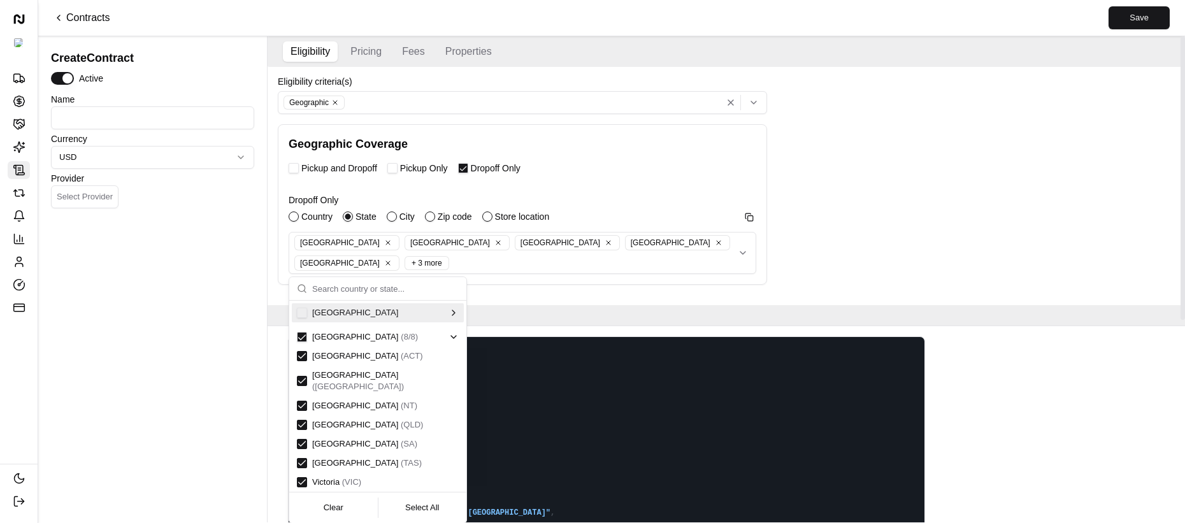
click at [215, 290] on div "Create Contract Active Name Currency USD Provider Select Provider" at bounding box center [152, 283] width 213 height 478
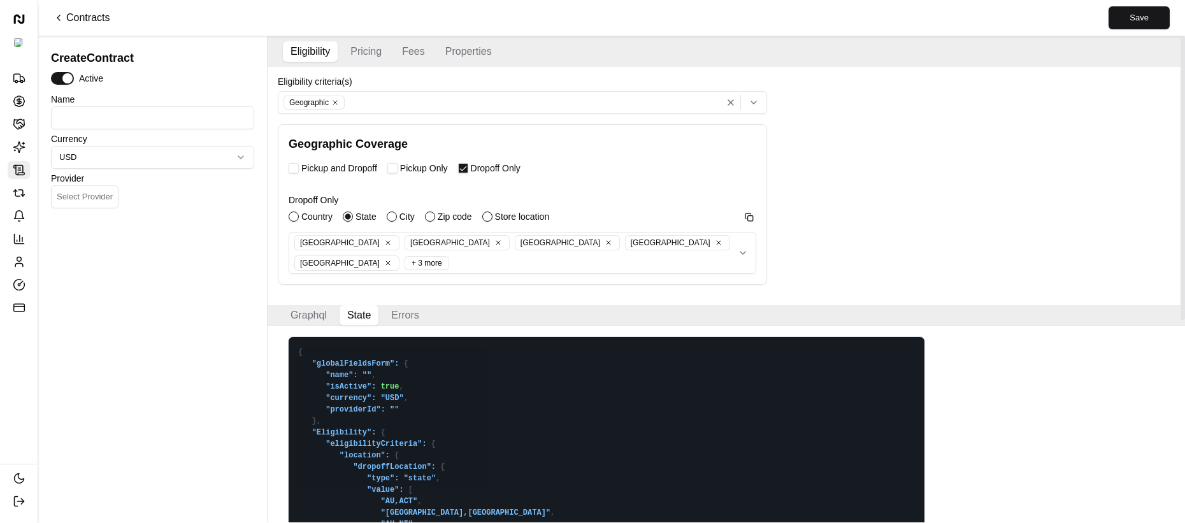
click at [701, 238] on div "Australian Capital Territory New South Wales Northern Territory Queensland Sout…" at bounding box center [512, 252] width 441 height 41
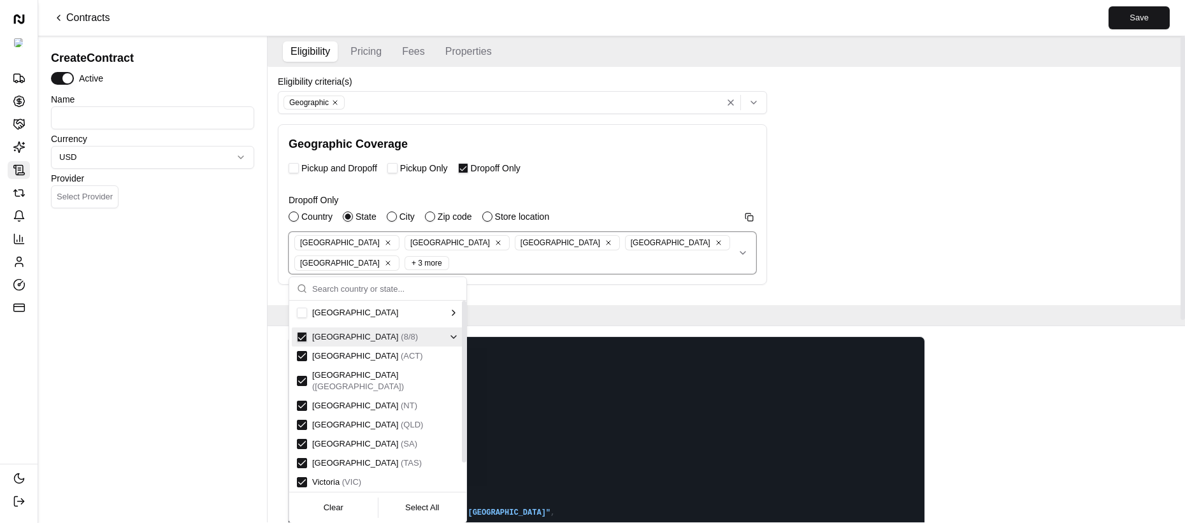
click at [299, 336] on button "Suggestions" at bounding box center [302, 337] width 10 height 10
type textarea "{ "globalFieldsForm": { "name": "", "isActive": true, "currency": "USD", "provi…"
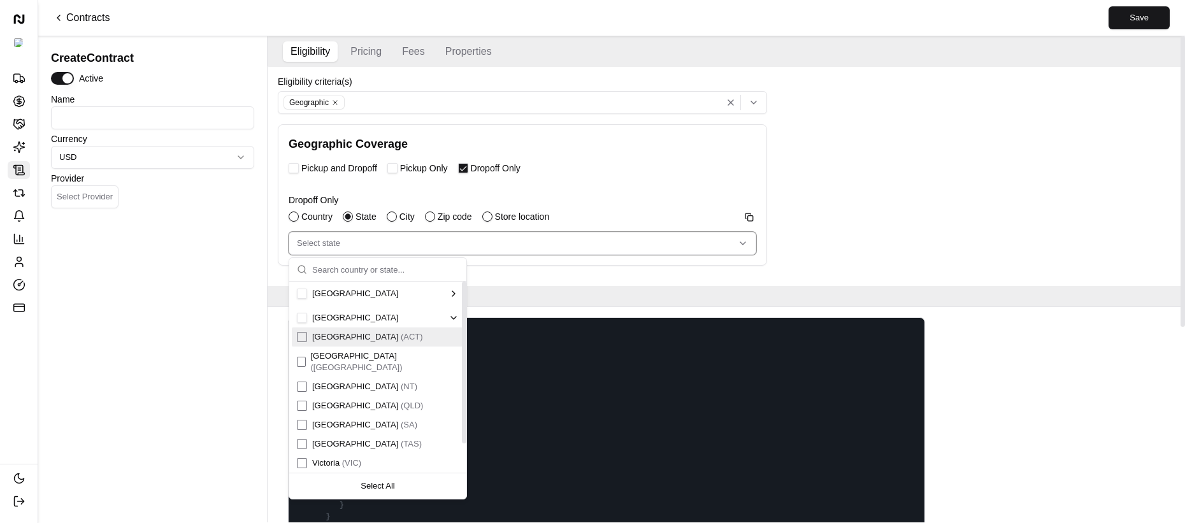
click at [232, 325] on div "Create Contract Active Name Currency USD Provider Select Provider" at bounding box center [152, 283] width 213 height 478
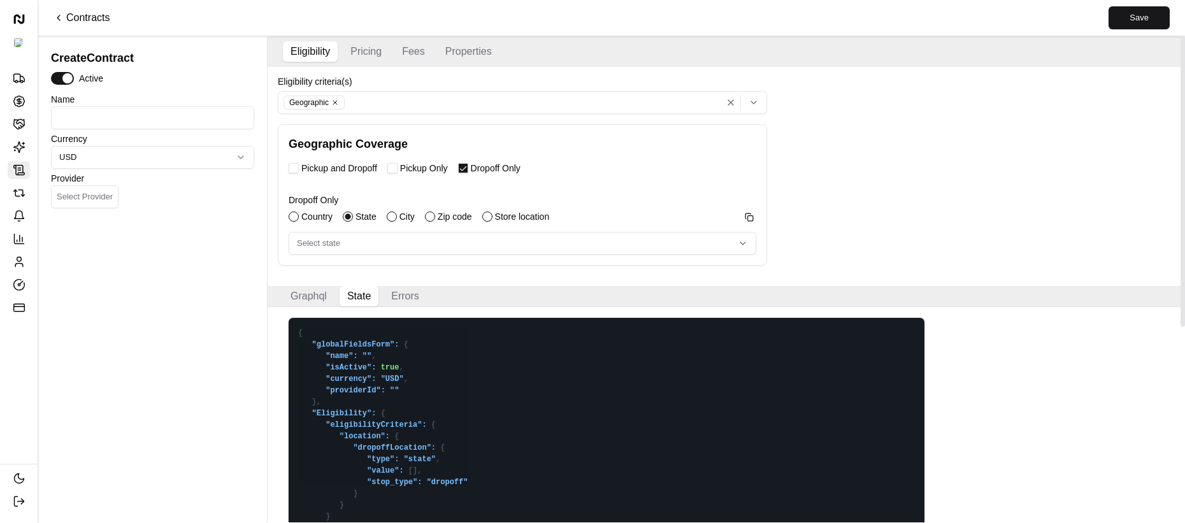
click at [360, 230] on div "Dropoff Only Country State City Zip code Store location Copy Select state" at bounding box center [522, 218] width 467 height 74
click at [338, 254] on button "Select state" at bounding box center [522, 243] width 467 height 23
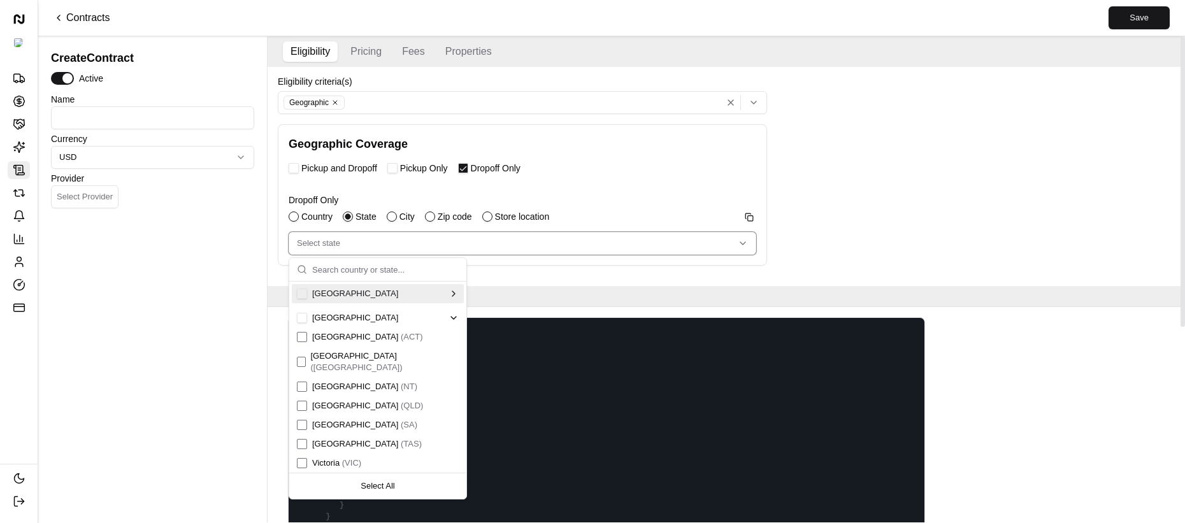
click at [257, 273] on div "Create Contract Active Name Currency USD Provider Select Provider" at bounding box center [152, 283] width 213 height 478
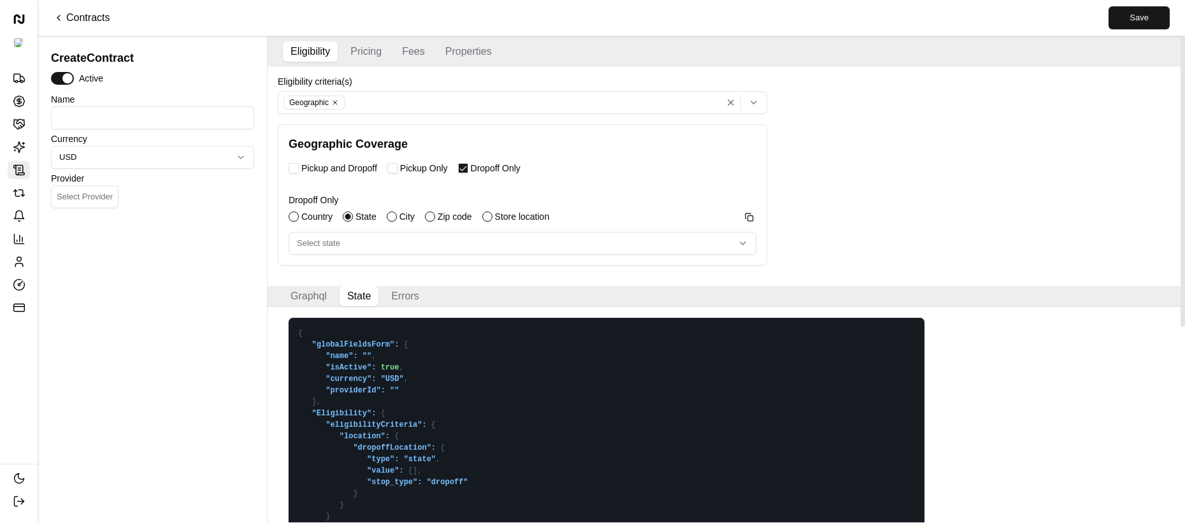
click at [240, 263] on div "Create Contract Active Name Currency USD Provider Select Provider" at bounding box center [152, 283] width 213 height 478
click at [362, 246] on div "Select state" at bounding box center [522, 243] width 461 height 11
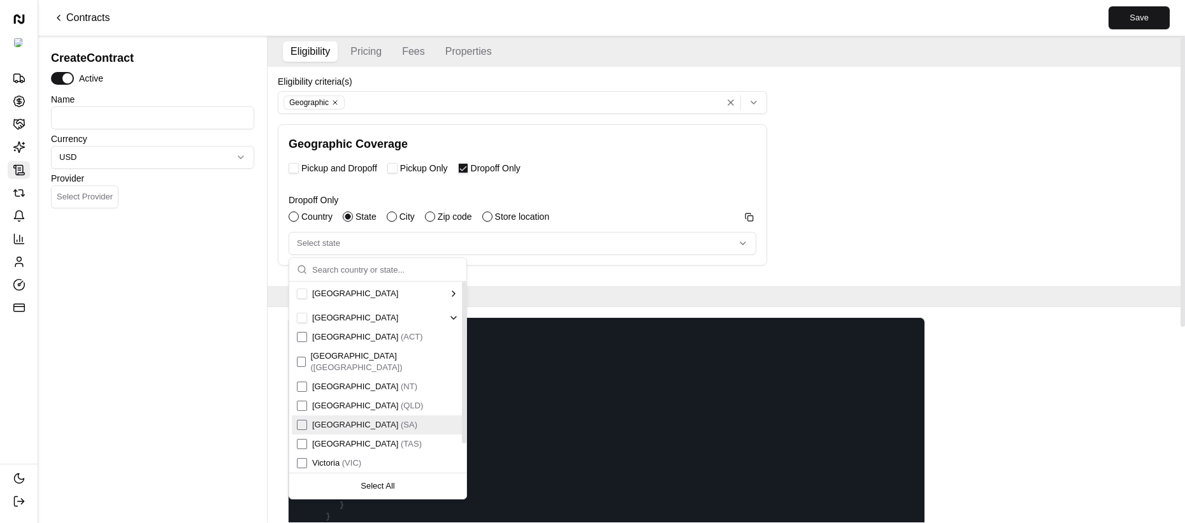
click at [215, 376] on div "Create Contract Active Name Currency USD Provider Select Provider" at bounding box center [152, 283] width 213 height 478
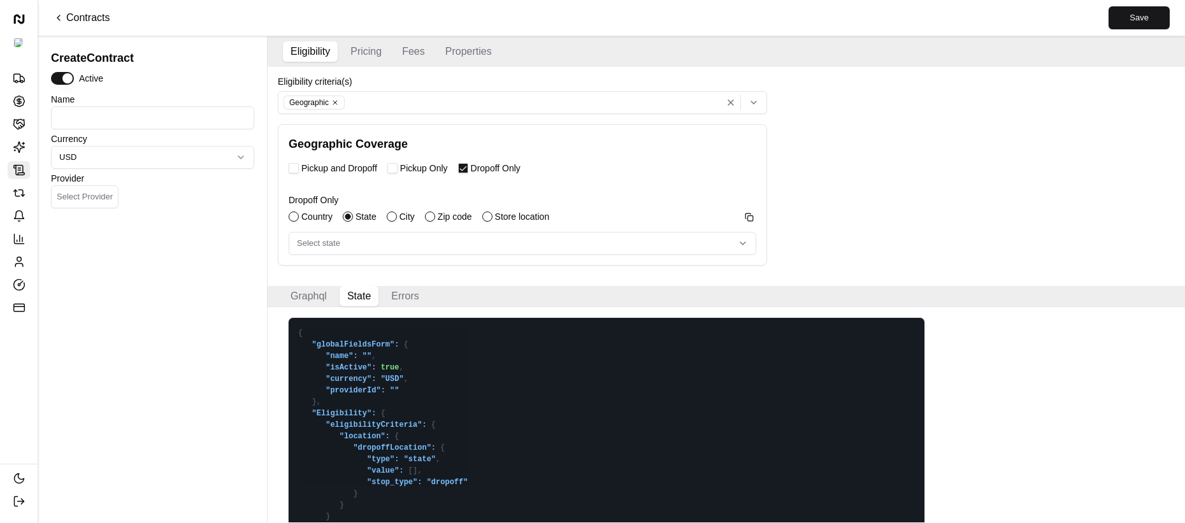
click at [232, 380] on div "Create Contract Active Name Currency USD Provider Select Provider" at bounding box center [152, 283] width 213 height 478
click at [82, 18] on link "Contracts" at bounding box center [81, 17] width 56 height 15
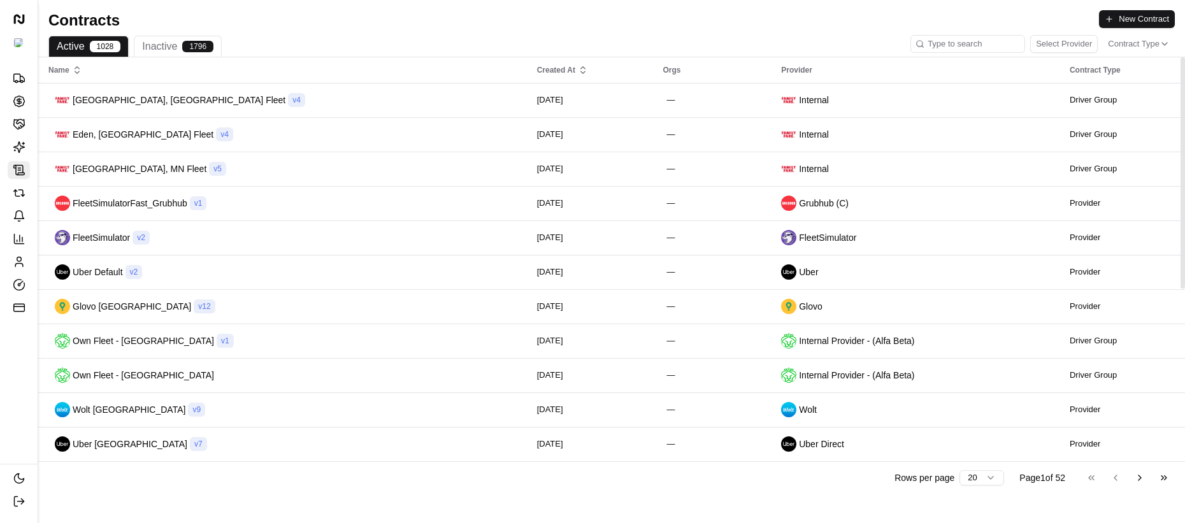
click at [1110, 38] on span "Contract Type" at bounding box center [1134, 43] width 52 height 11
click at [1118, 21] on html "Nash Org Deliveries Opportunities Merchants AI Agents Contracts Refunds Notific…" at bounding box center [592, 261] width 1185 height 523
click at [1118, 21] on button "New Contract" at bounding box center [1137, 19] width 76 height 18
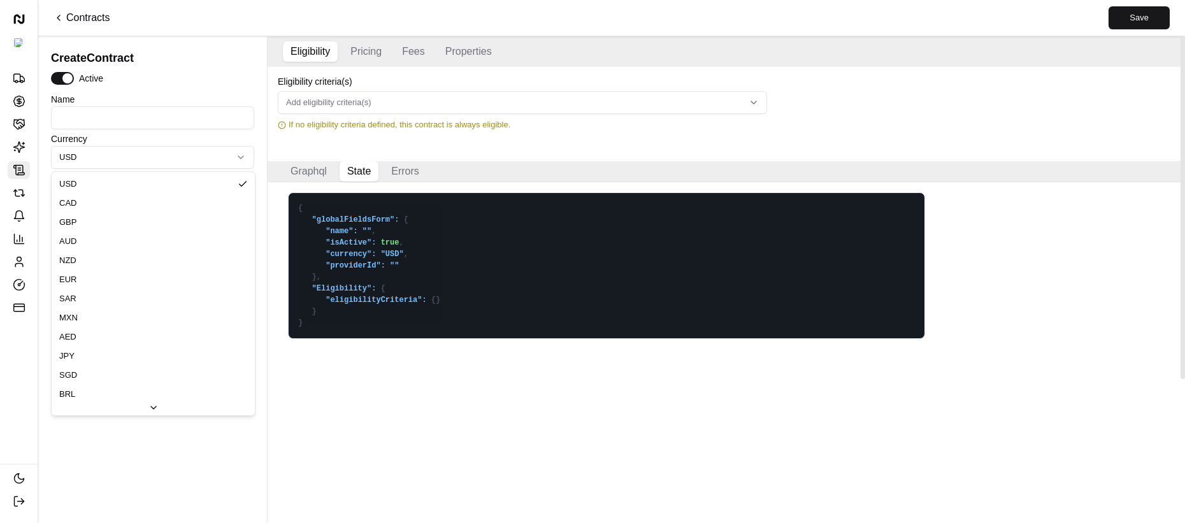
click at [154, 167] on html "Nash Org Deliveries Opportunities Merchants AI Agents Contracts Refunds Notific…" at bounding box center [592, 261] width 1185 height 523
click at [121, 121] on html "Nash Org Deliveries Opportunities Merchants AI Agents Contracts Refunds Notific…" at bounding box center [592, 261] width 1185 height 523
click at [103, 171] on div "Name Currency USD Provider Select Provider" at bounding box center [152, 151] width 203 height 113
click at [78, 200] on button "Select Provider" at bounding box center [85, 196] width 68 height 23
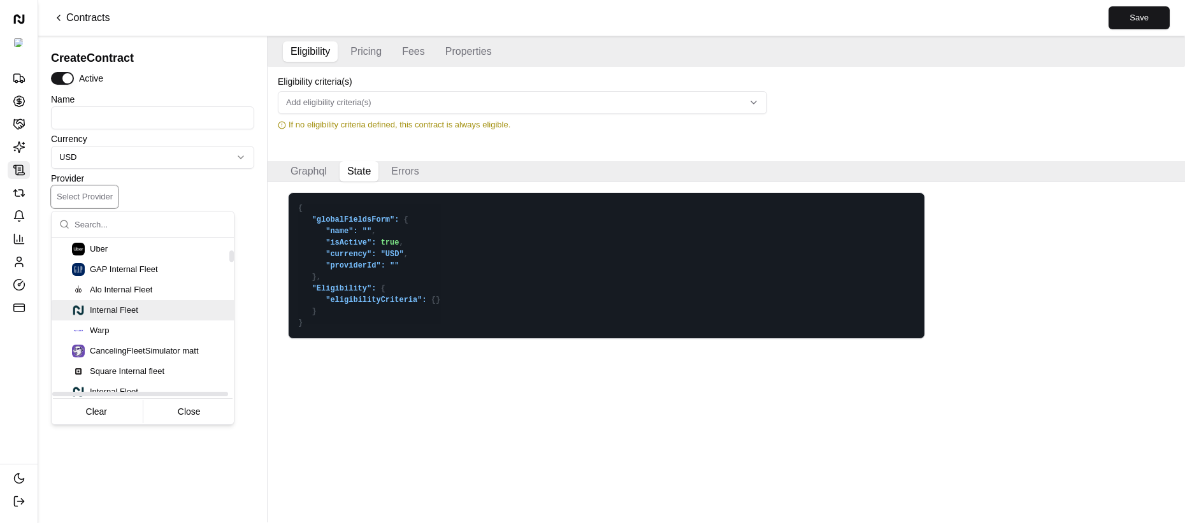
scroll to position [481, 0]
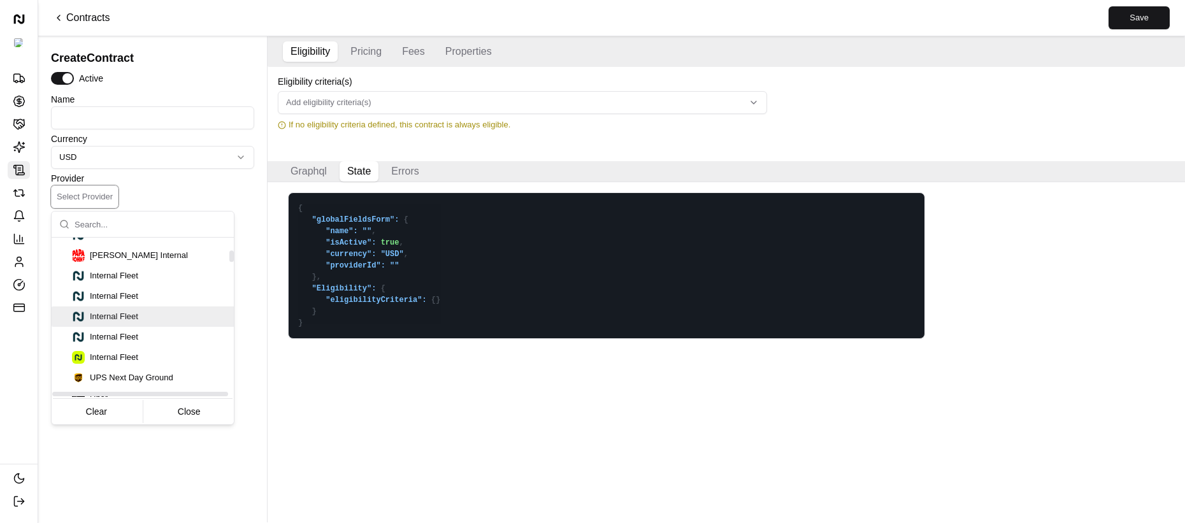
drag, startPoint x: 149, startPoint y: 318, endPoint x: 147, endPoint y: 231, distance: 87.3
click at [149, 318] on div "Internal Fleet" at bounding box center [160, 316] width 177 height 13
type textarea "{ "globalFieldsForm": { "name": "", "isActive": true, "currency": "USD", "provi…"
click at [183, 185] on html "Nash Org Deliveries Opportunities Merchants AI Agents Contracts Refunds Notific…" at bounding box center [592, 261] width 1185 height 523
click at [148, 125] on input at bounding box center [152, 117] width 203 height 23
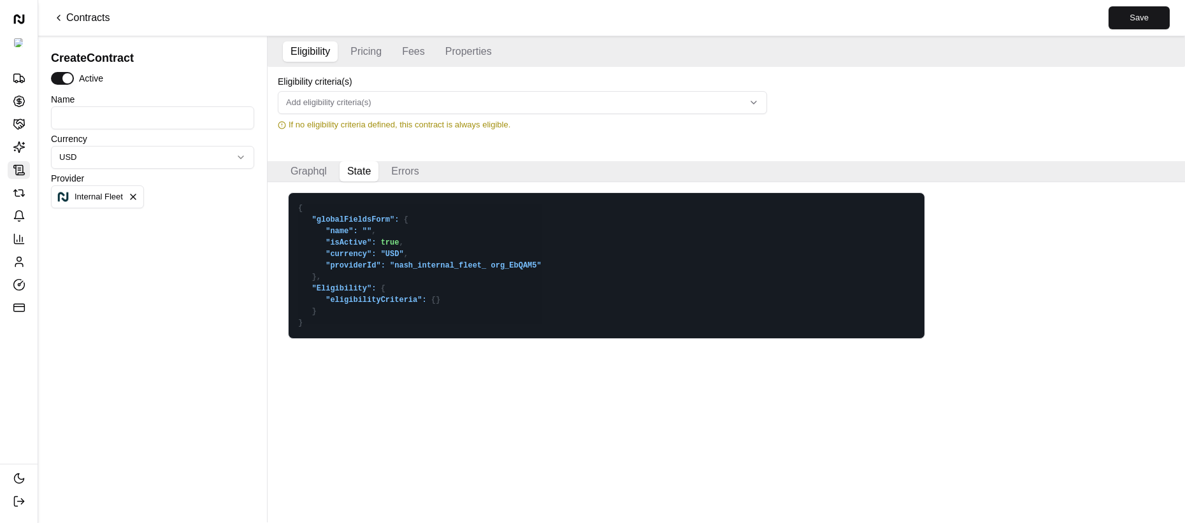
type input "I"
type textarea "{ "globalFieldsForm": { "name": "I", "isActive": true, "currency": "USD", "prov…"
type input "Intenr"
type textarea "{ "globalFieldsForm": { "name": "", "isActive": true, "currency": "USD", "provi…"
type input "T"
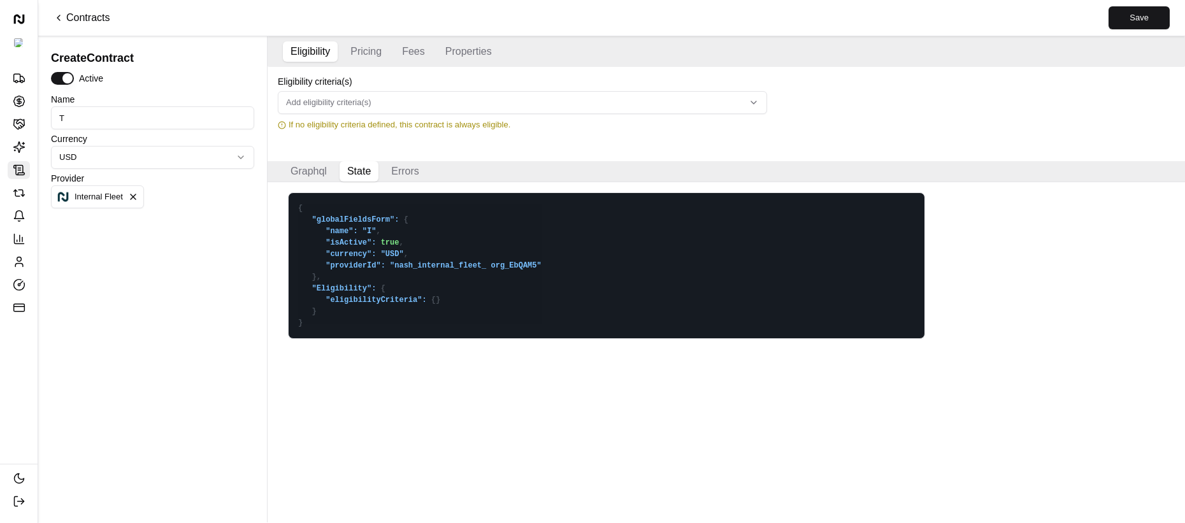
type textarea "{ "globalFieldsForm": { "name": "T", "isActive": true, "currency": "USD", "prov…"
type input "Test State"
click at [344, 113] on button "Add eligibility criteria(s)" at bounding box center [522, 102] width 489 height 23
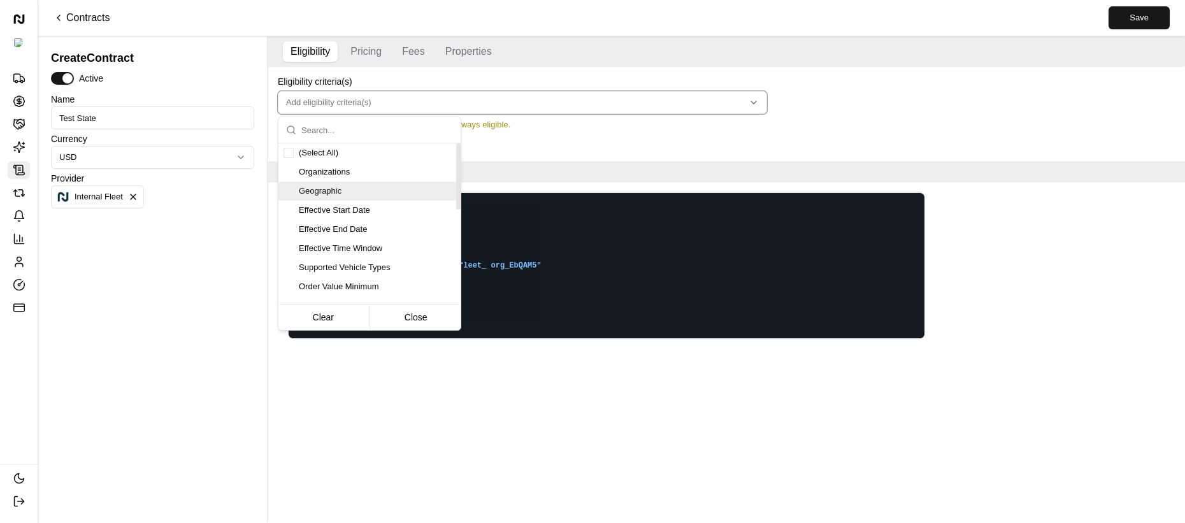
click at [294, 190] on div "Geographic" at bounding box center [369, 191] width 182 height 19
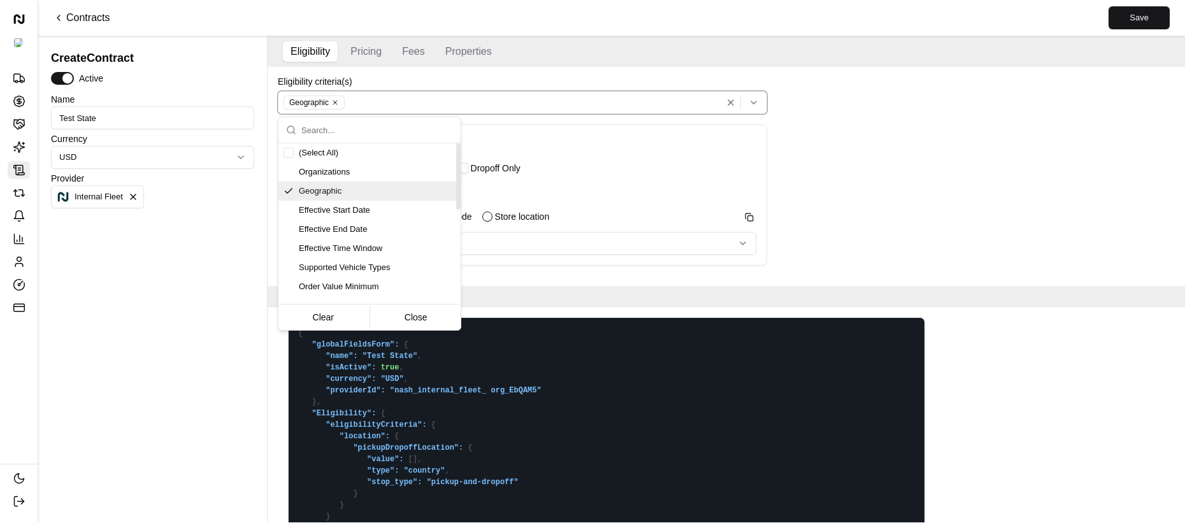
click at [231, 200] on html "Nash Org Deliveries Opportunities Merchants AI Agents Contracts Refunds Notific…" at bounding box center [592, 261] width 1185 height 523
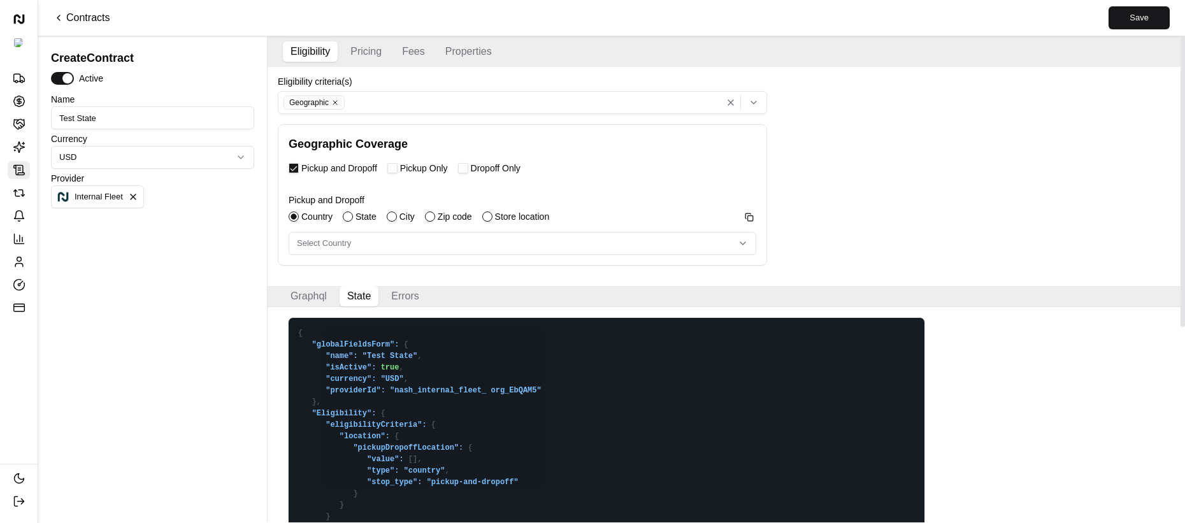
click at [349, 217] on button "State" at bounding box center [348, 216] width 10 height 10
click at [338, 248] on span "Select state" at bounding box center [318, 243] width 43 height 11
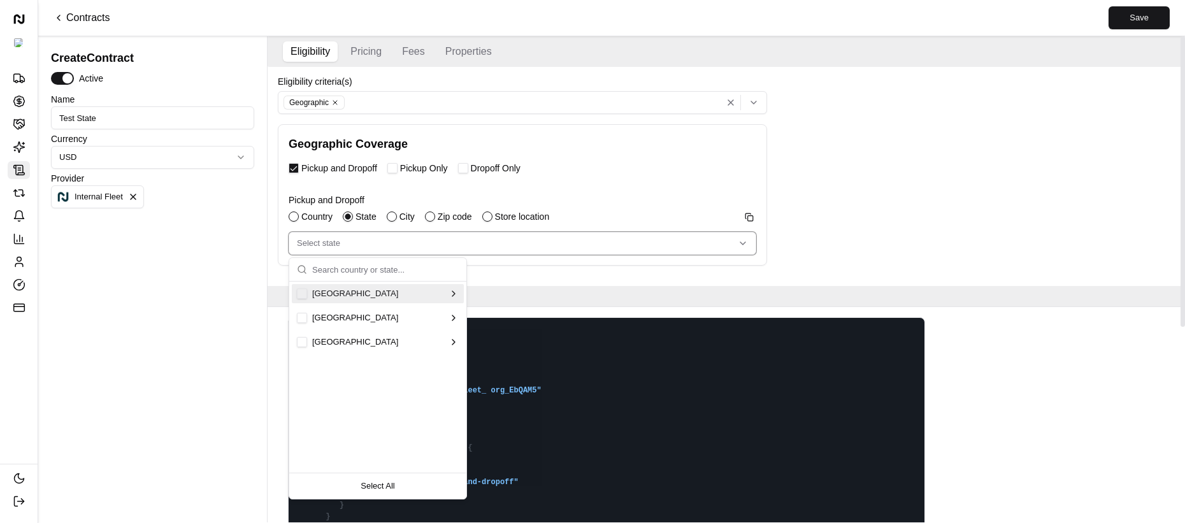
click at [305, 292] on button "Suggestions" at bounding box center [302, 294] width 10 height 10
type textarea "{ "globalFieldsForm": { "name": "Test State", "isActive": true, "currency": "US…"
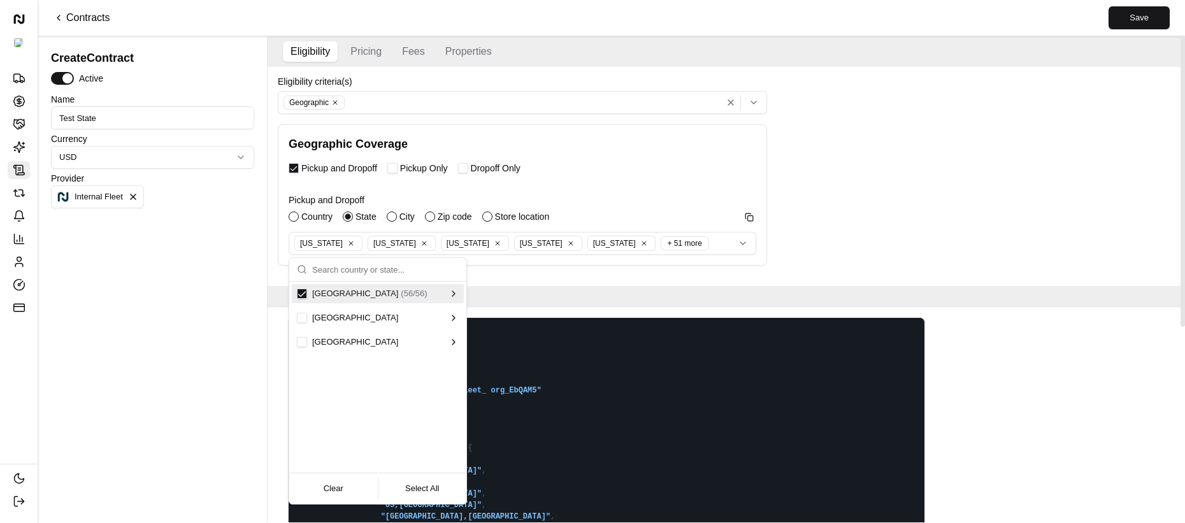
click at [246, 278] on div "Create Contract Active Name Test State Currency USD Provider Internal Fleet" at bounding box center [152, 283] width 213 height 478
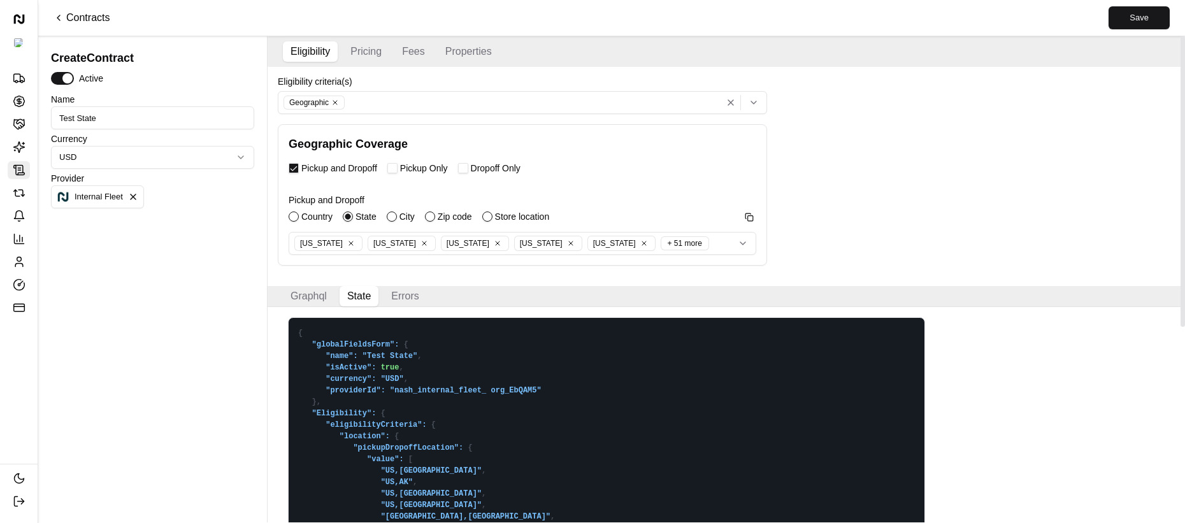
drag, startPoint x: 1144, startPoint y: 27, endPoint x: 1138, endPoint y: 30, distance: 6.6
click at [1144, 27] on button "Save" at bounding box center [1138, 17] width 61 height 23
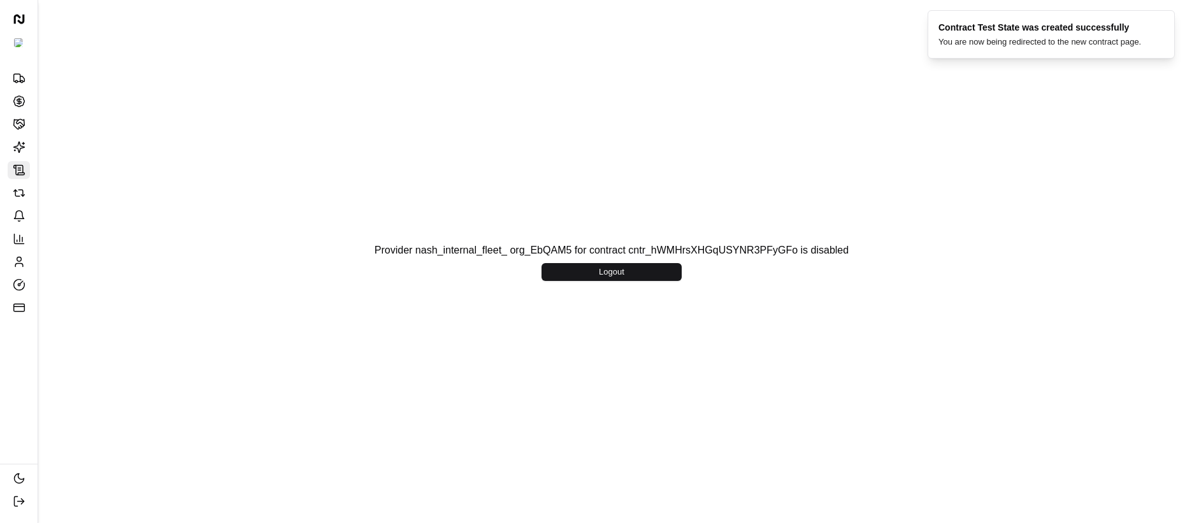
click at [415, 326] on div "Provider nash_internal_fleet_ org_EbQAM5 for contract cntr_hWMHrsXHGqUSYNR3PFyG…" at bounding box center [611, 261] width 1146 height 523
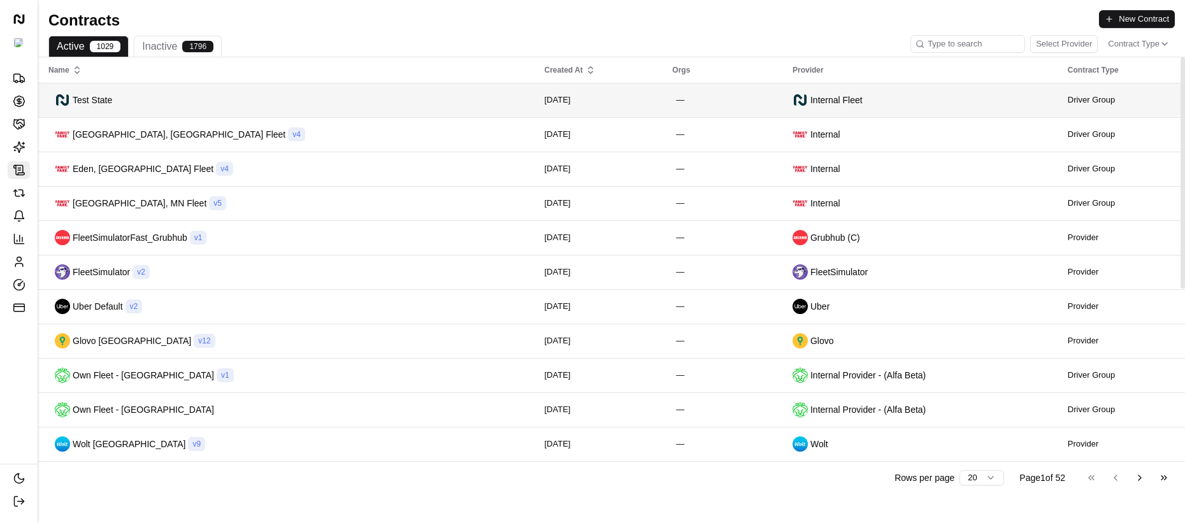
click at [226, 103] on div "Test State" at bounding box center [285, 99] width 475 height 15
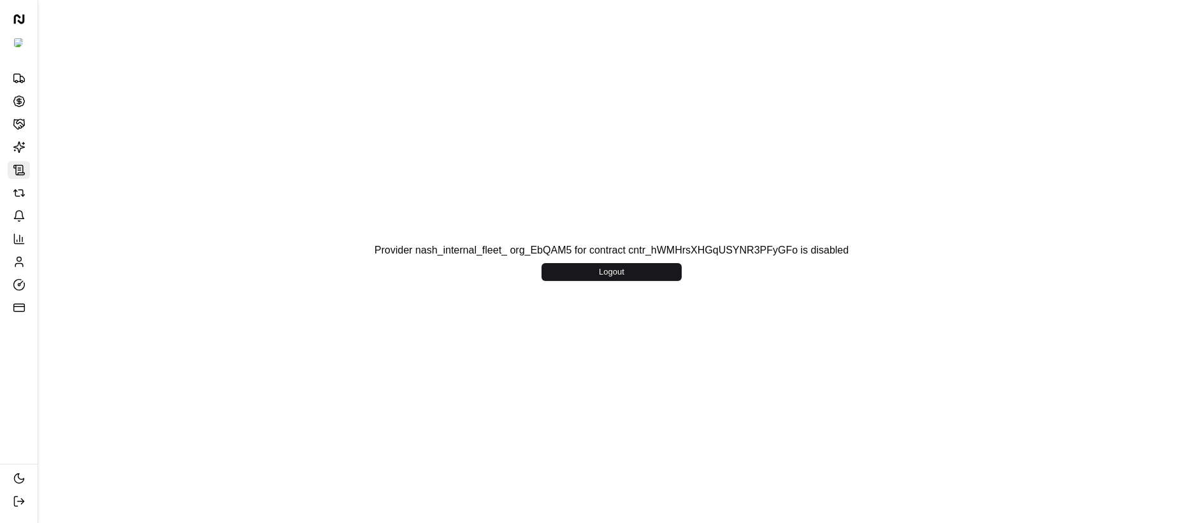
click at [16, 167] on icon at bounding box center [19, 170] width 13 height 13
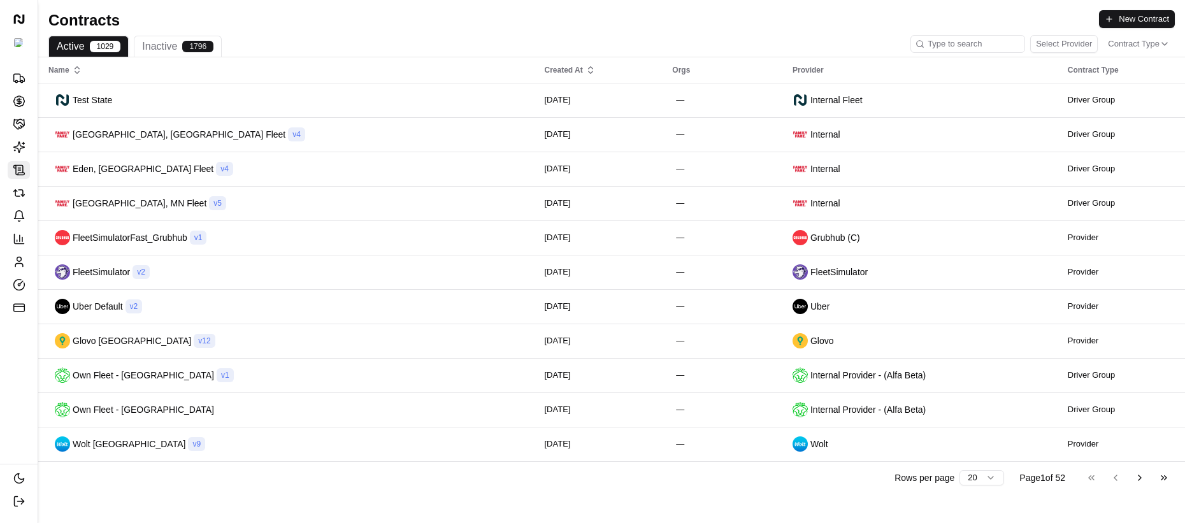
click at [695, 27] on h1 "Contracts" at bounding box center [573, 20] width 1050 height 20
click at [1120, 20] on button "New Contract" at bounding box center [1137, 19] width 76 height 18
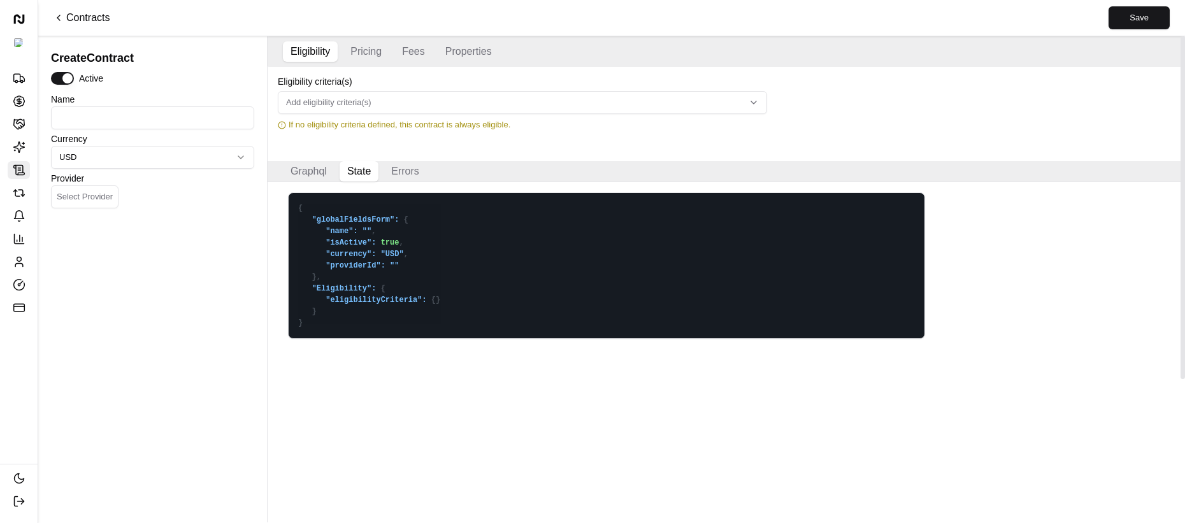
click at [157, 118] on input at bounding box center [152, 117] width 203 height 23
type input "T"
type textarea "{ "globalFieldsForm": { "name": "T", "isActive": true, "currency": "USD", "prov…"
click at [229, 145] on div "Currency USD" at bounding box center [152, 151] width 203 height 34
click at [225, 112] on input "Test State" at bounding box center [152, 117] width 203 height 23
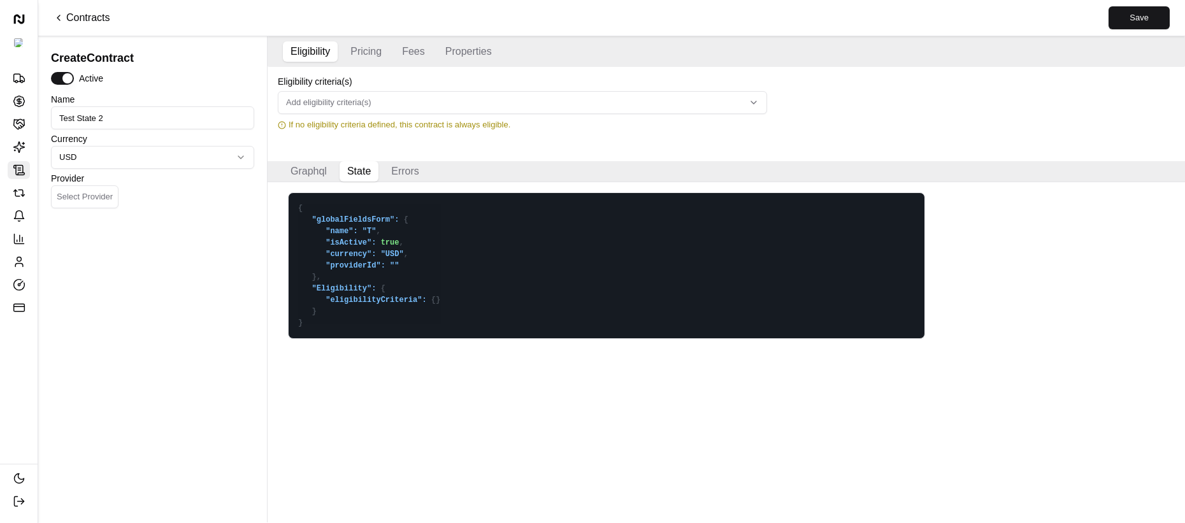
type input "Test State 2"
click at [194, 166] on html "Nash Org Deliveries Opportunities Merchants AI Agents Contracts Refunds Notific…" at bounding box center [592, 261] width 1185 height 523
click at [165, 136] on html "Nash Org Deliveries Opportunities Merchants AI Agents Contracts Refunds Notific…" at bounding box center [592, 261] width 1185 height 523
click at [83, 203] on button "Select Provider" at bounding box center [85, 196] width 68 height 23
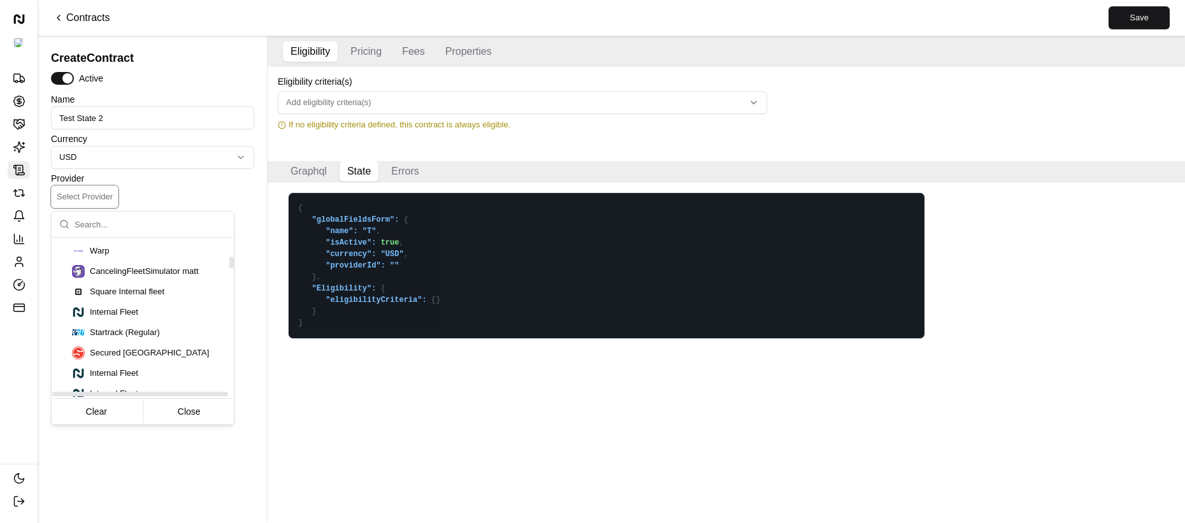
scroll to position [526, 0]
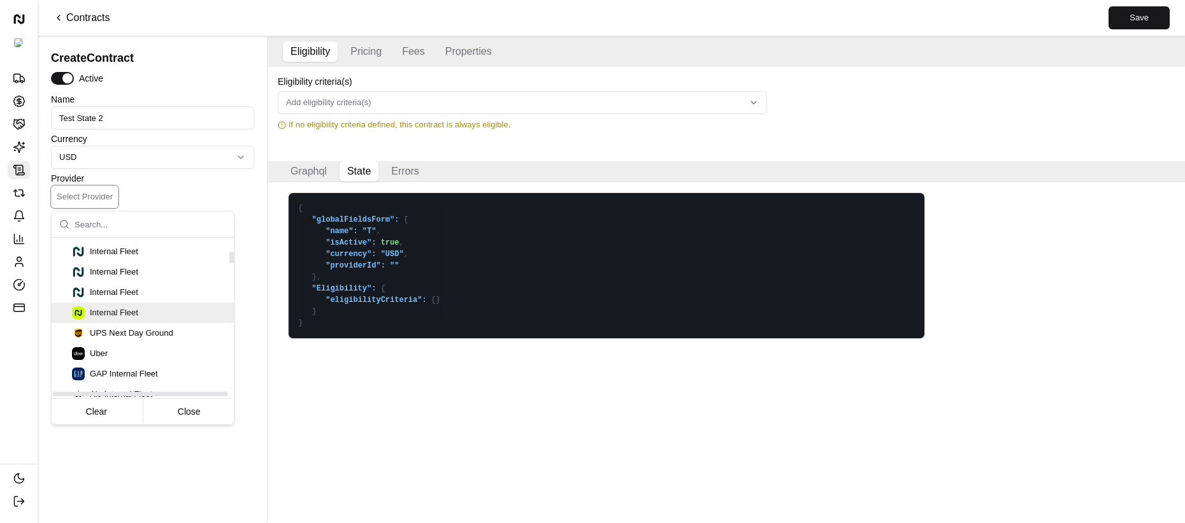
click at [150, 318] on div "Internal Fleet" at bounding box center [160, 312] width 177 height 13
type textarea "{ "globalFieldsForm": { "name": "Test State 2", "isActive": true, "currency": "…"
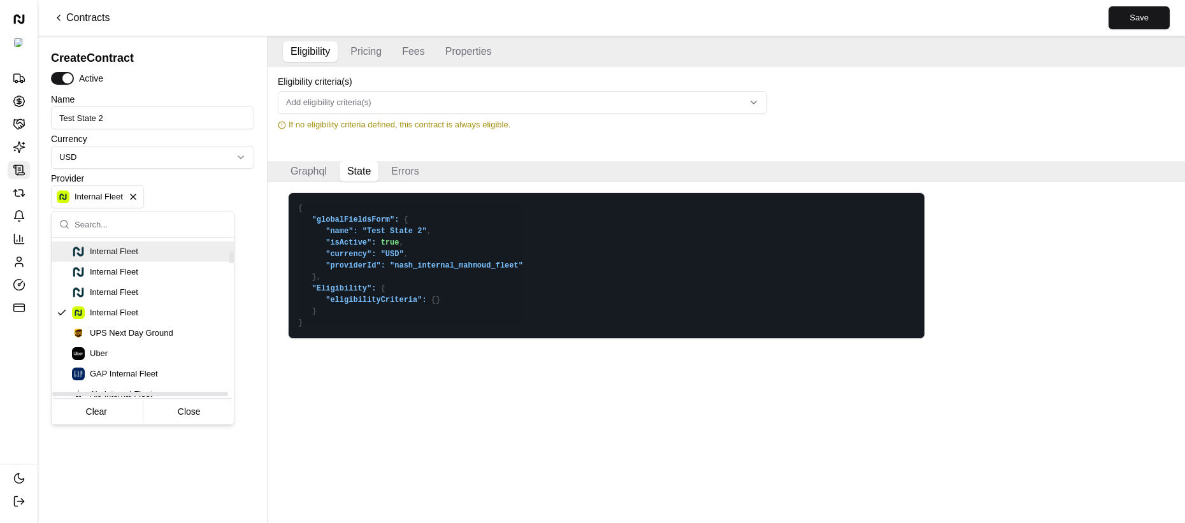
click at [191, 189] on html "Nash Org Deliveries Opportunities Merchants AI Agents Contracts Refunds Notific…" at bounding box center [592, 261] width 1185 height 523
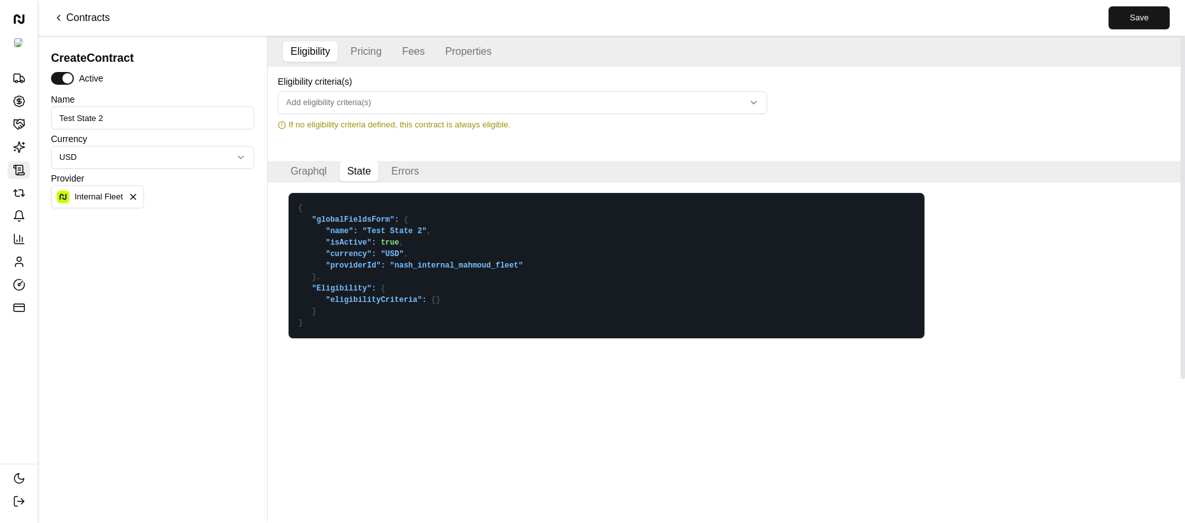
click at [355, 95] on button "Add eligibility criteria(s)" at bounding box center [522, 102] width 489 height 23
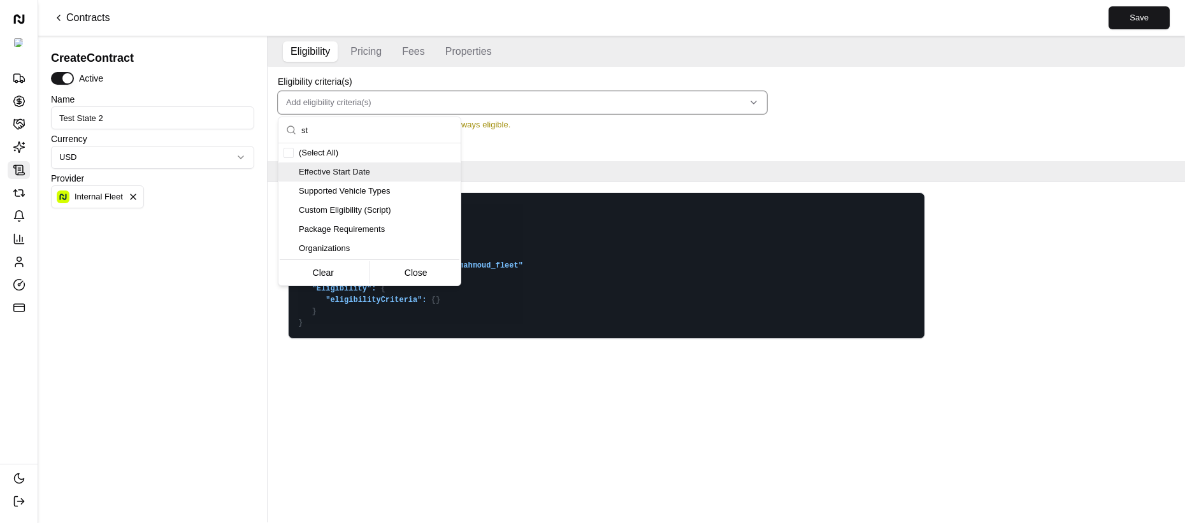
type input "s"
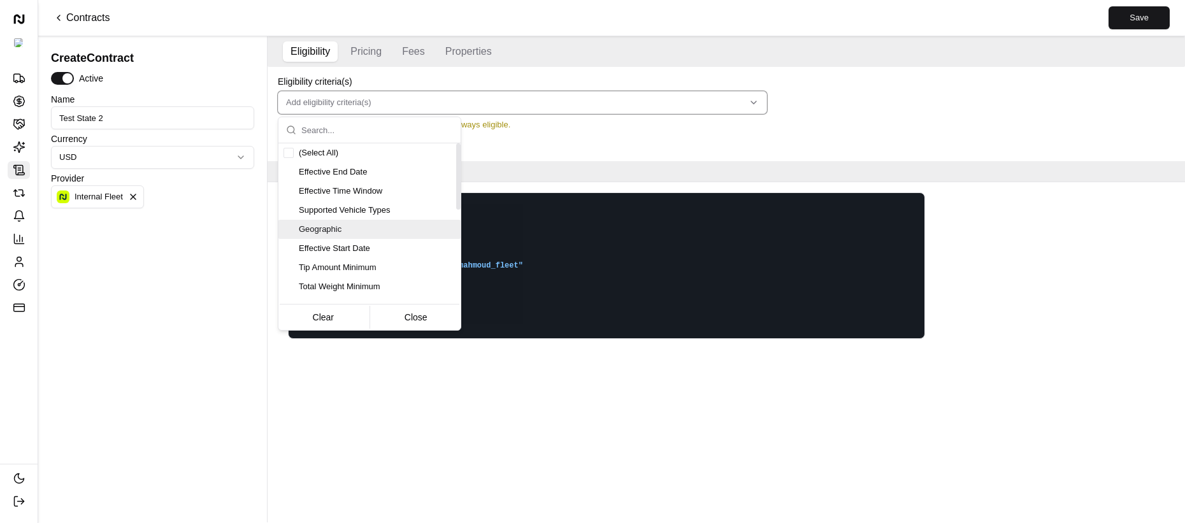
click at [308, 230] on span "Geographic" at bounding box center [377, 229] width 157 height 11
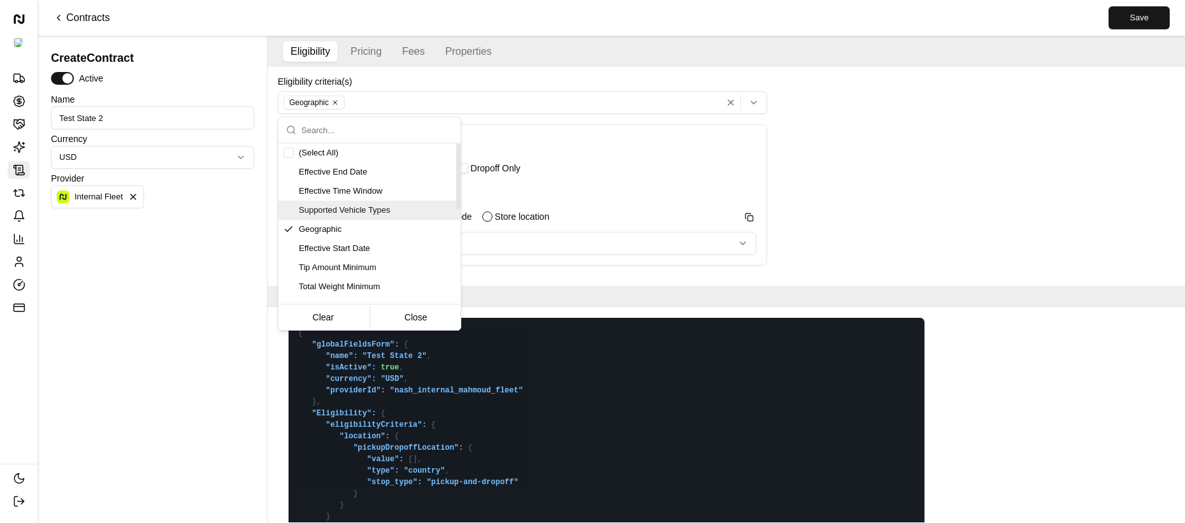
click at [195, 257] on html "Nash Org Deliveries Opportunities Merchants AI Agents Contracts Refunds Notific…" at bounding box center [592, 261] width 1185 height 523
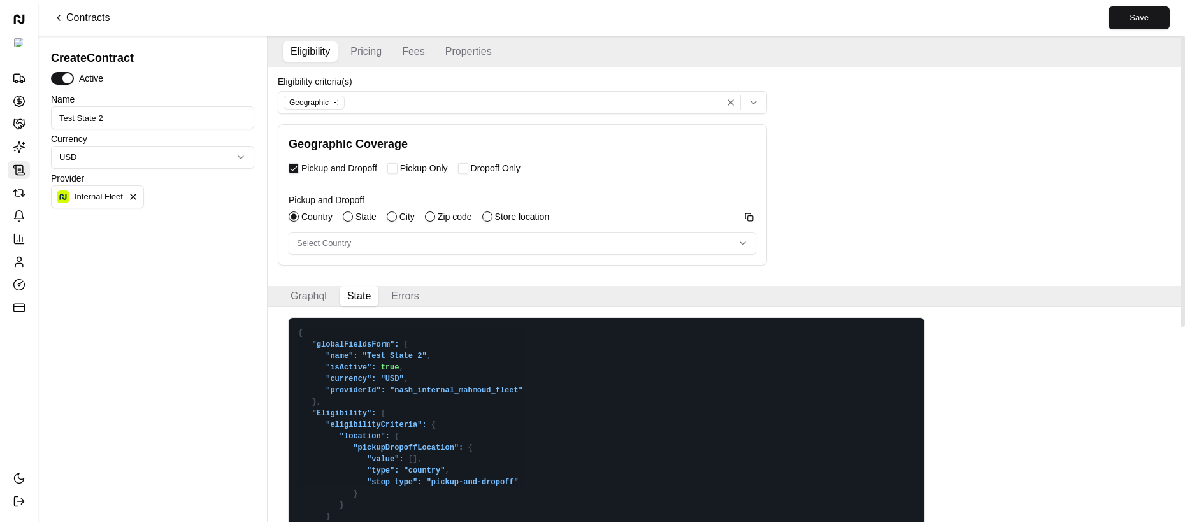
click at [384, 225] on div "Pickup and Dropoff Country State City Zip code Store location Copy Select Count…" at bounding box center [522, 218] width 467 height 74
click at [362, 219] on label "State" at bounding box center [365, 216] width 21 height 9
click at [353, 219] on button "State" at bounding box center [348, 216] width 10 height 10
click at [357, 252] on button "Select state" at bounding box center [522, 243] width 467 height 23
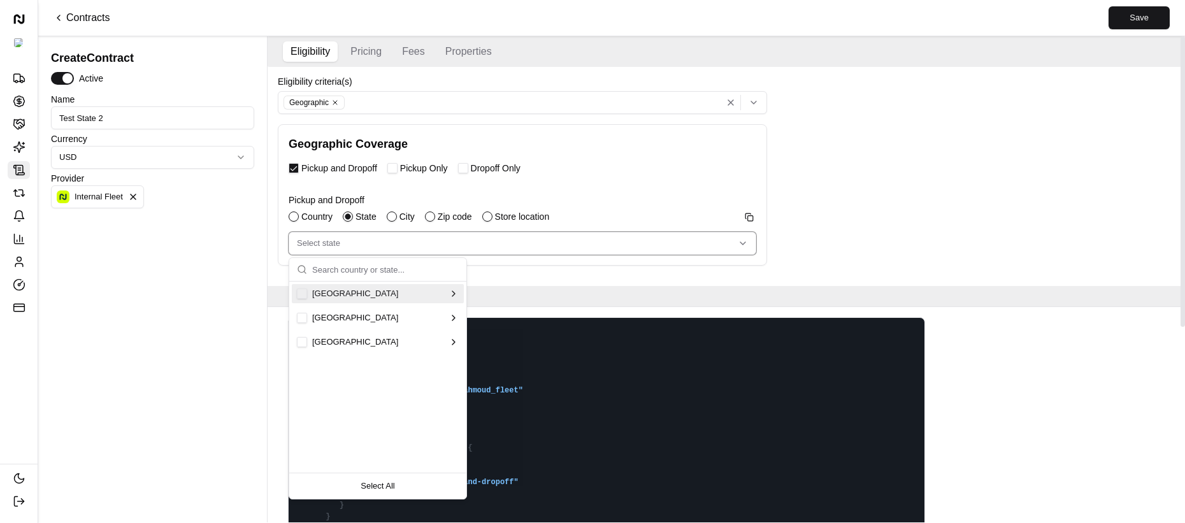
click at [304, 296] on button "Suggestions" at bounding box center [302, 294] width 10 height 10
type textarea "{ "globalFieldsForm": { "name": "Test State 2", "isActive": true, "currency": "…"
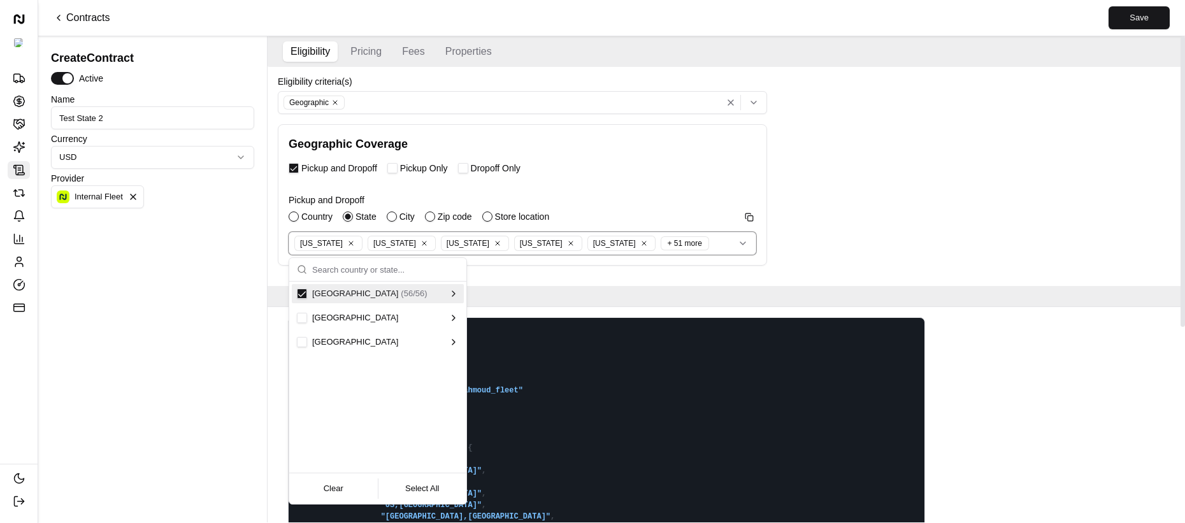
click at [218, 281] on div "Create Contract Active Name Test State 2 Currency USD Provider Internal Fleet" at bounding box center [152, 283] width 213 height 478
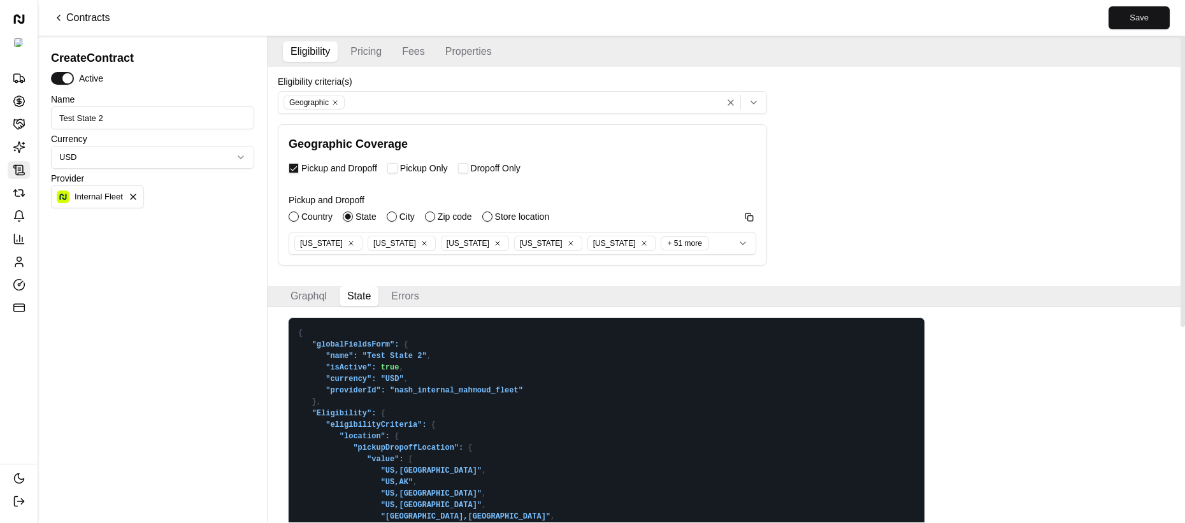
click at [1137, 21] on button "Save" at bounding box center [1138, 17] width 61 height 23
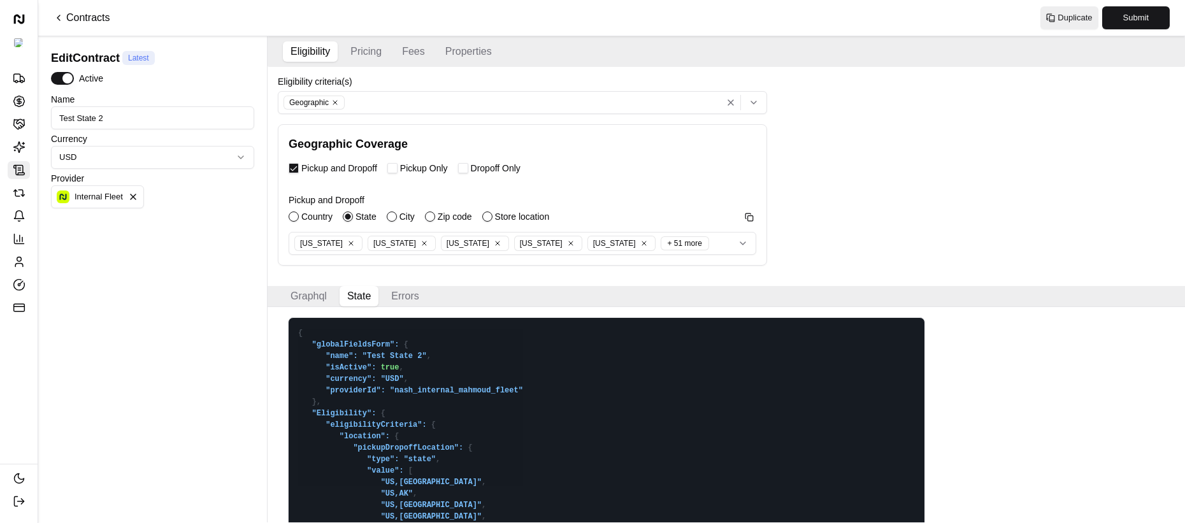
click at [82, 18] on link "Contracts" at bounding box center [81, 17] width 56 height 15
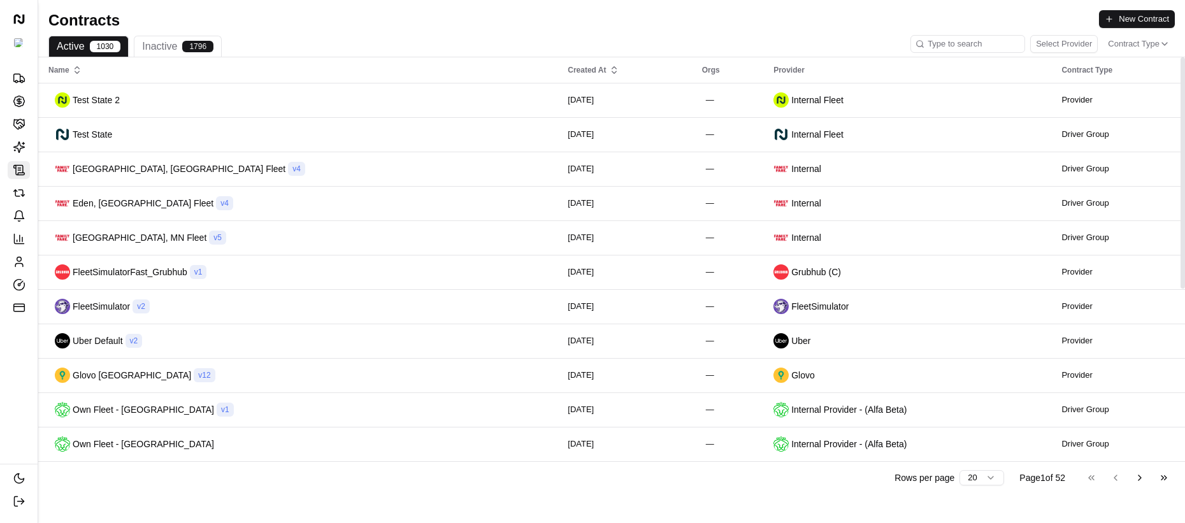
click at [134, 105] on div "Test State 2" at bounding box center [297, 99] width 499 height 15
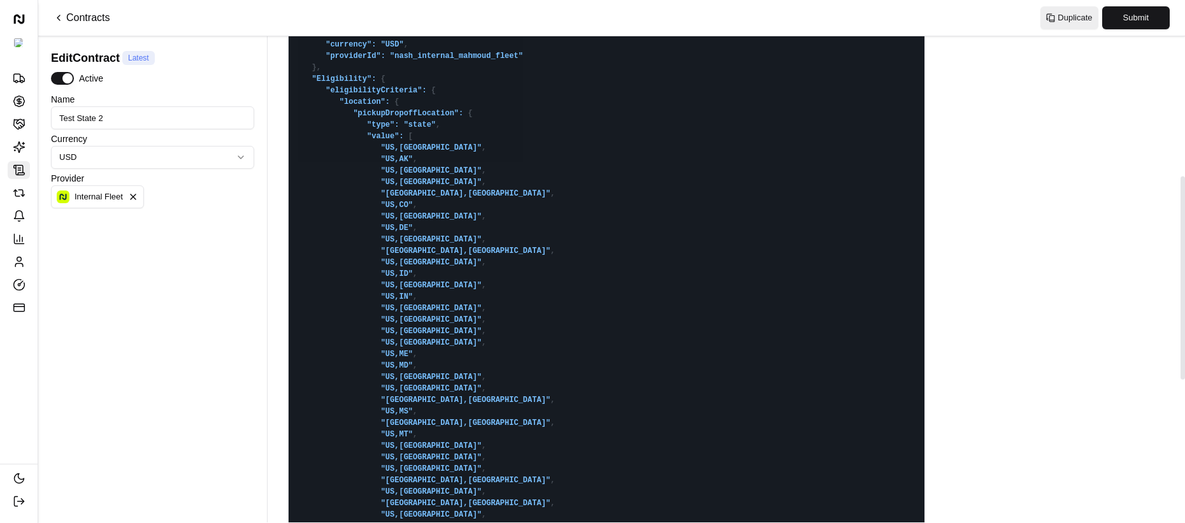
scroll to position [655, 0]
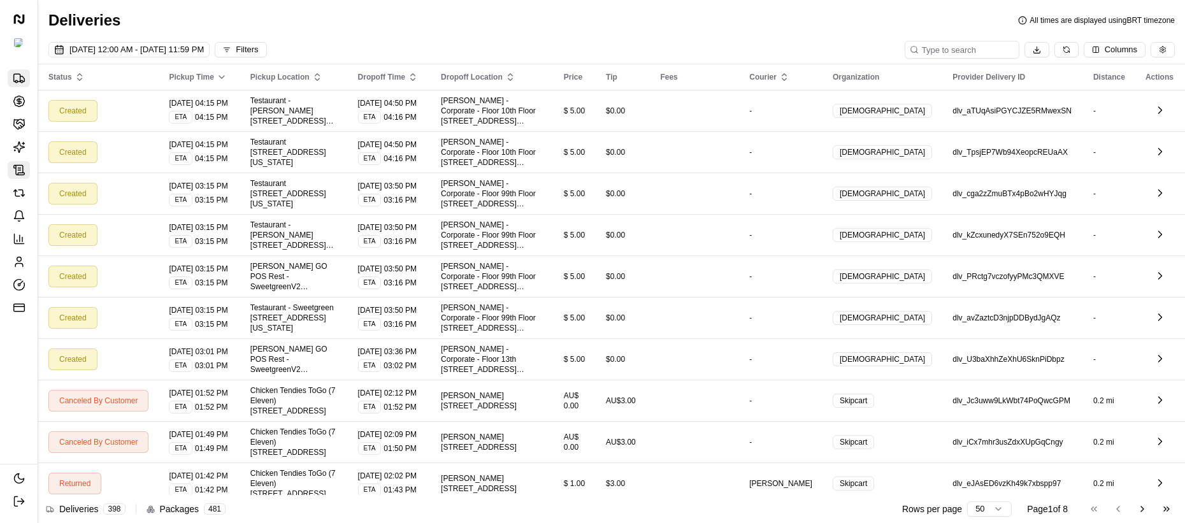
click at [22, 162] on link "Contracts" at bounding box center [19, 170] width 22 height 18
